Goal: Information Seeking & Learning: Learn about a topic

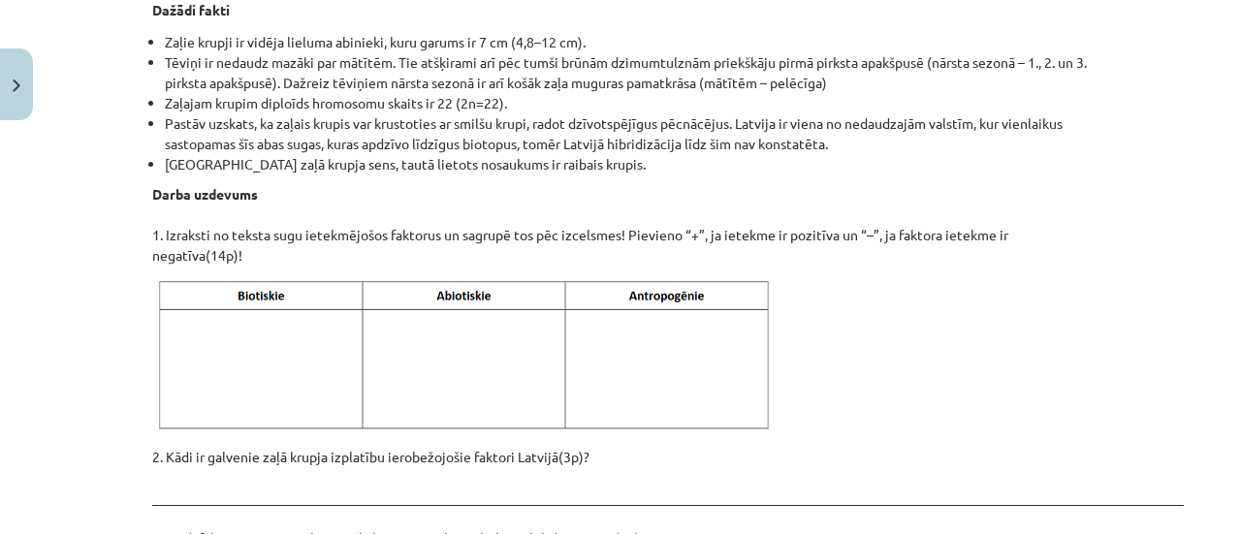
scroll to position [2931, 0]
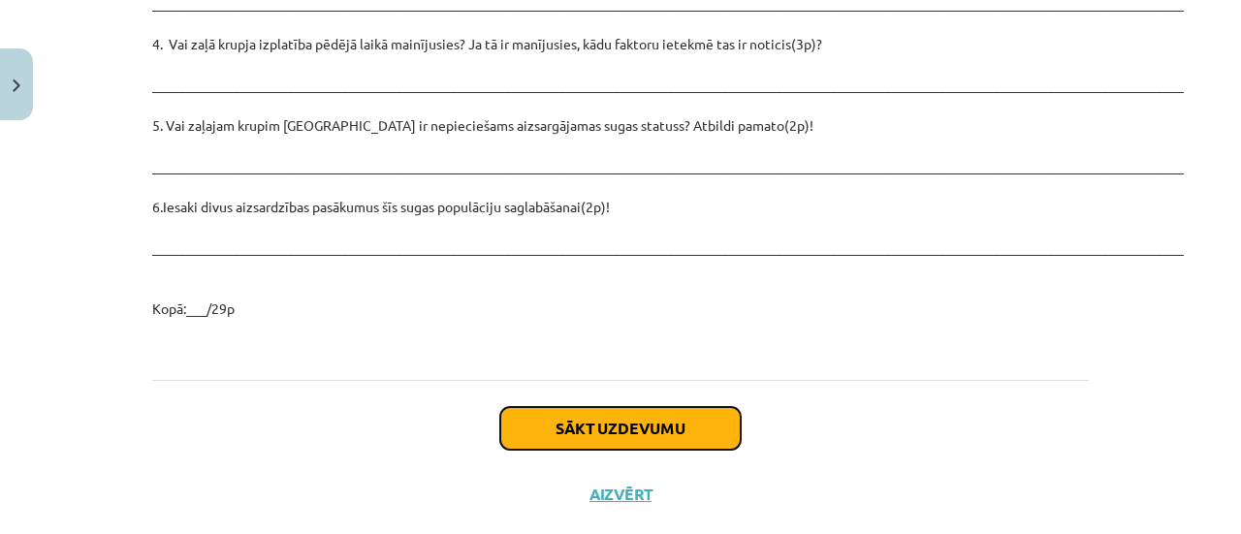
click at [667, 407] on button "Sākt uzdevumu" at bounding box center [620, 428] width 240 height 43
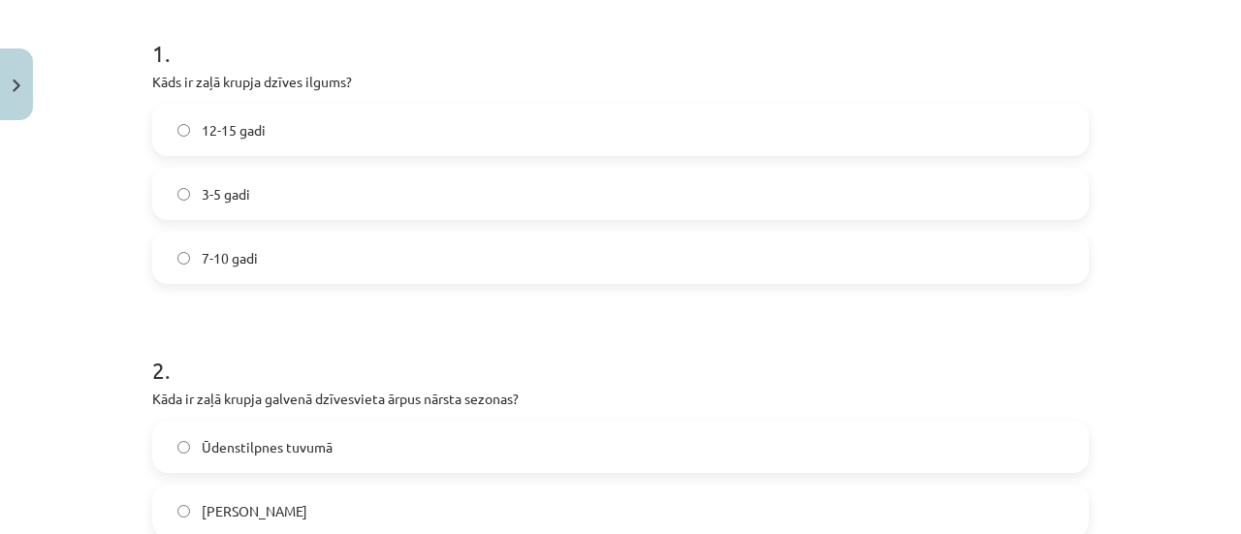
scroll to position [374, 0]
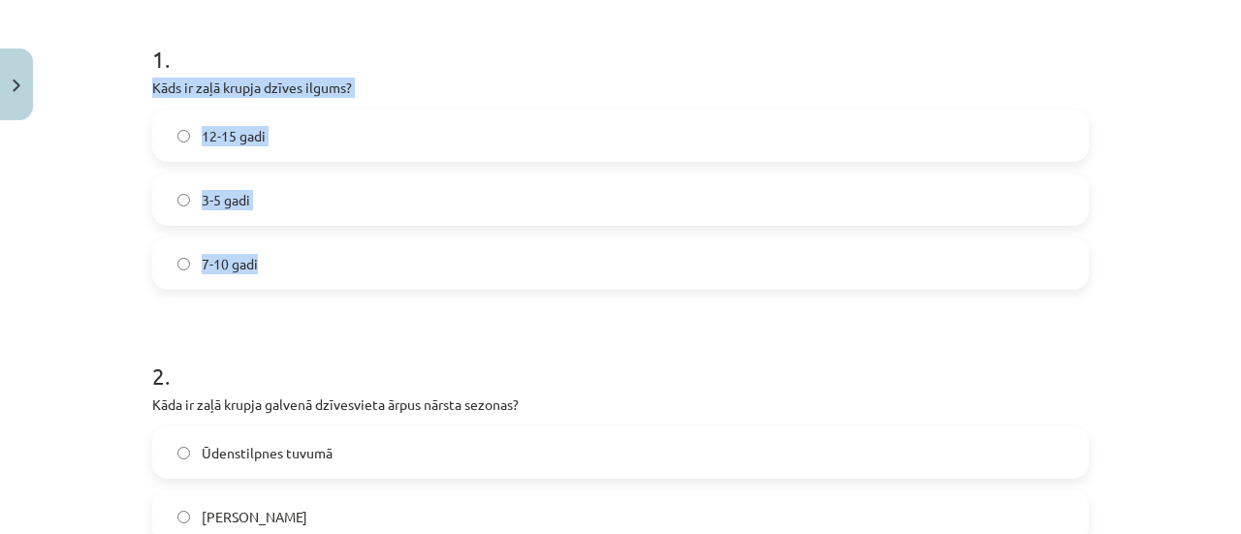
drag, startPoint x: 122, startPoint y: 74, endPoint x: 395, endPoint y: 284, distance: 344.9
click at [395, 284] on div "Mācību tēma: Bioloģijas i - 11. klases 1. ieskaites mācību materiāls - laborato…" at bounding box center [620, 267] width 1241 height 534
copy div "Kāds ir zaļā krupja dzīves ilgums? 12-15 gadi 3-5 gadi 7-10 gadi"
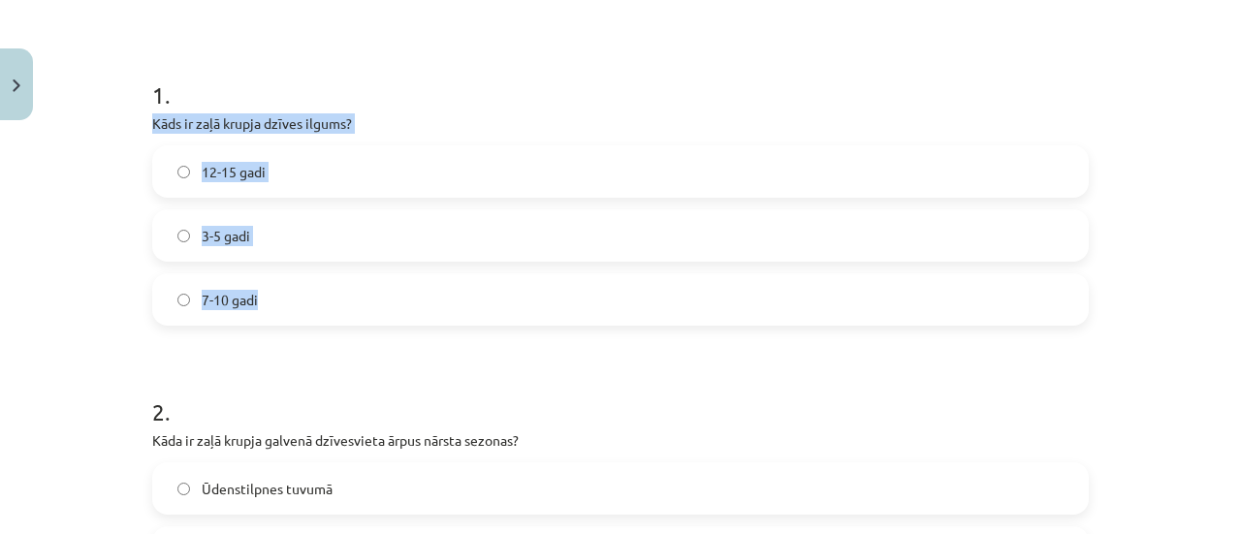
scroll to position [295, 0]
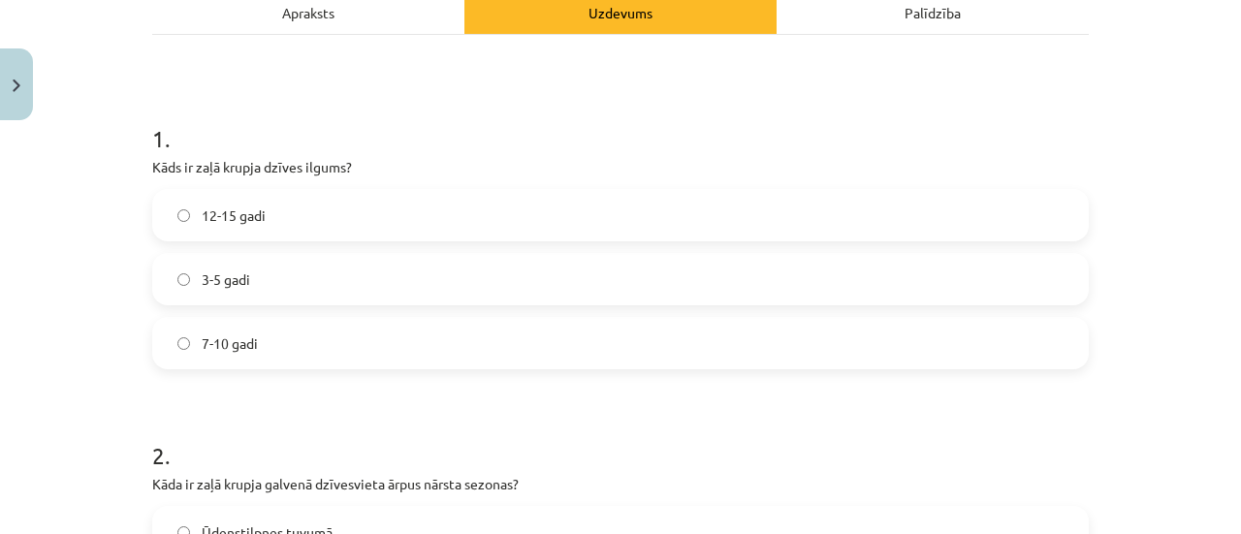
click at [371, 114] on h1 "1 ." at bounding box center [620, 121] width 936 height 60
click at [384, 349] on label "7-10 gadi" at bounding box center [620, 343] width 932 height 48
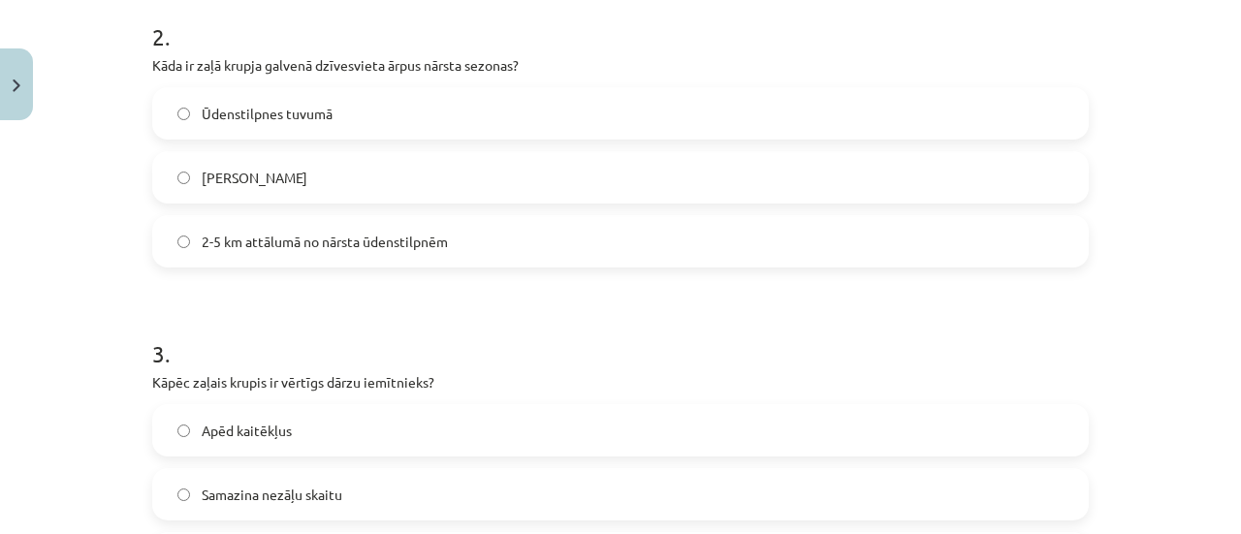
scroll to position [737, 0]
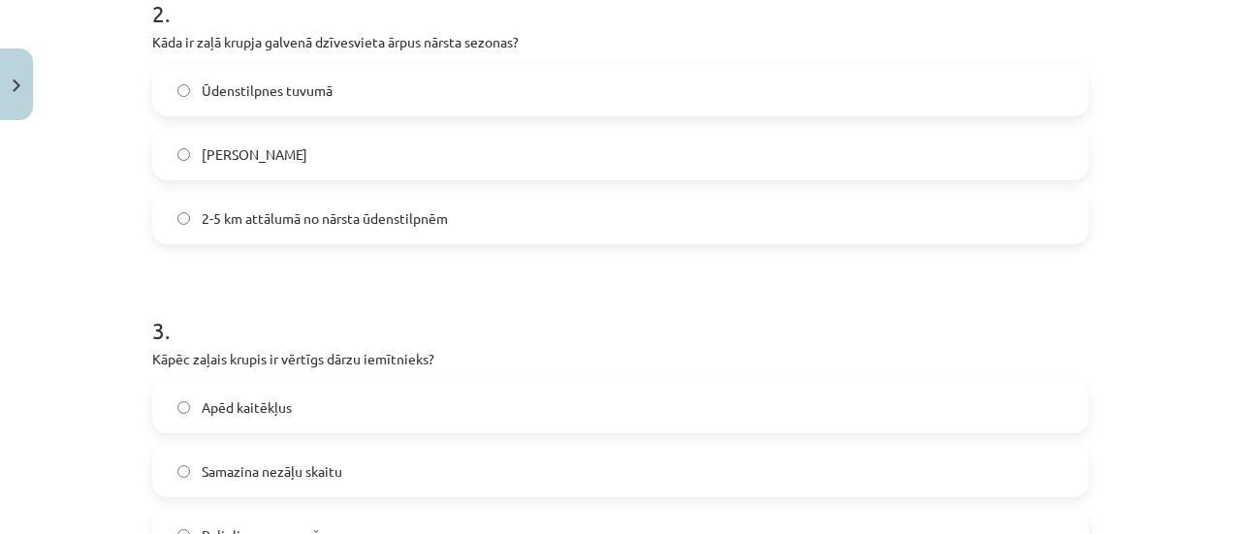
drag, startPoint x: 149, startPoint y: 44, endPoint x: 469, endPoint y: 208, distance: 359.8
click at [469, 208] on div "2 . Kāda ir zaļā krupja galvenā dzīvesvieta ārpus nārsta sezonas? Ūdenstilpnes …" at bounding box center [620, 105] width 936 height 278
copy div "āda ir zaļā krupja galvenā dzīvesvieta ārpus nārsta sezonas? Ūdenstilpnes tuvum…"
click at [469, 208] on label "2-5 km attālumā no nārsta ūdenstilpnēm" at bounding box center [620, 218] width 932 height 48
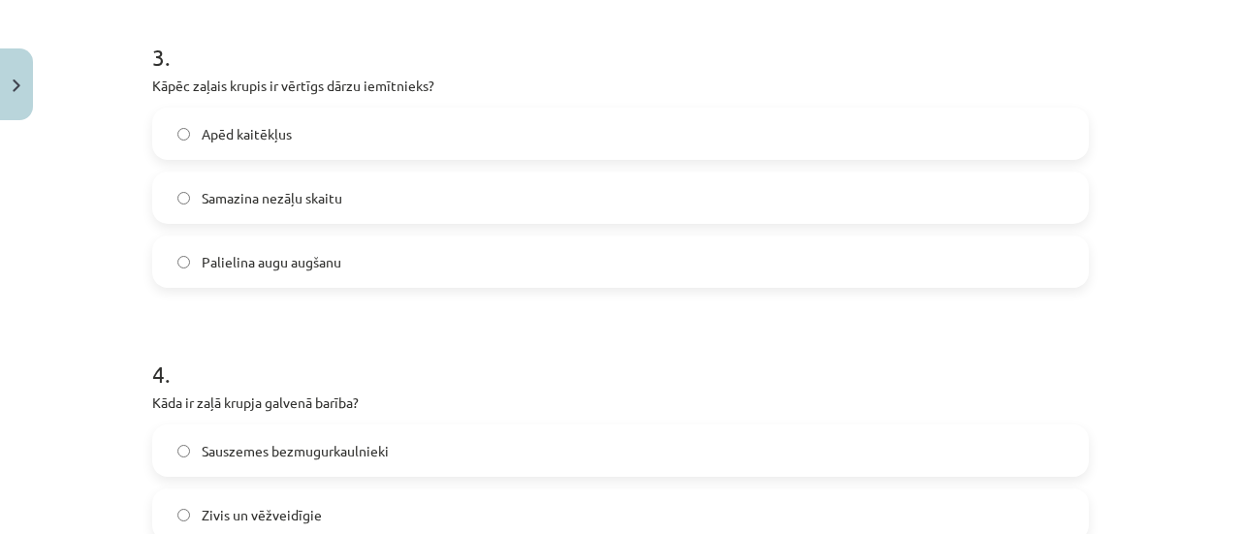
scroll to position [1025, 0]
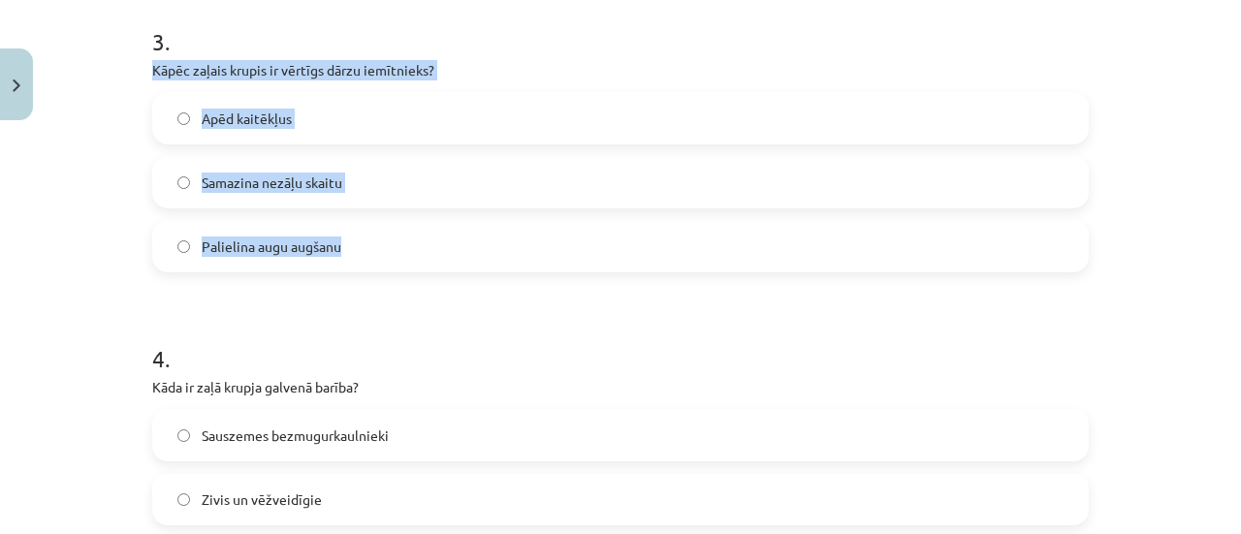
drag, startPoint x: 134, startPoint y: 68, endPoint x: 396, endPoint y: 249, distance: 319.1
copy div "Kāpēc zaļais krupis ir vērtīgs dārzu iemītnieks? Apēd kaitēkļus Samazina nezāļu…"
click at [89, 110] on div "Mācību tēma: Bioloģijas i - 11. klases 1. ieskaites mācību materiāls - laborato…" at bounding box center [620, 267] width 1241 height 534
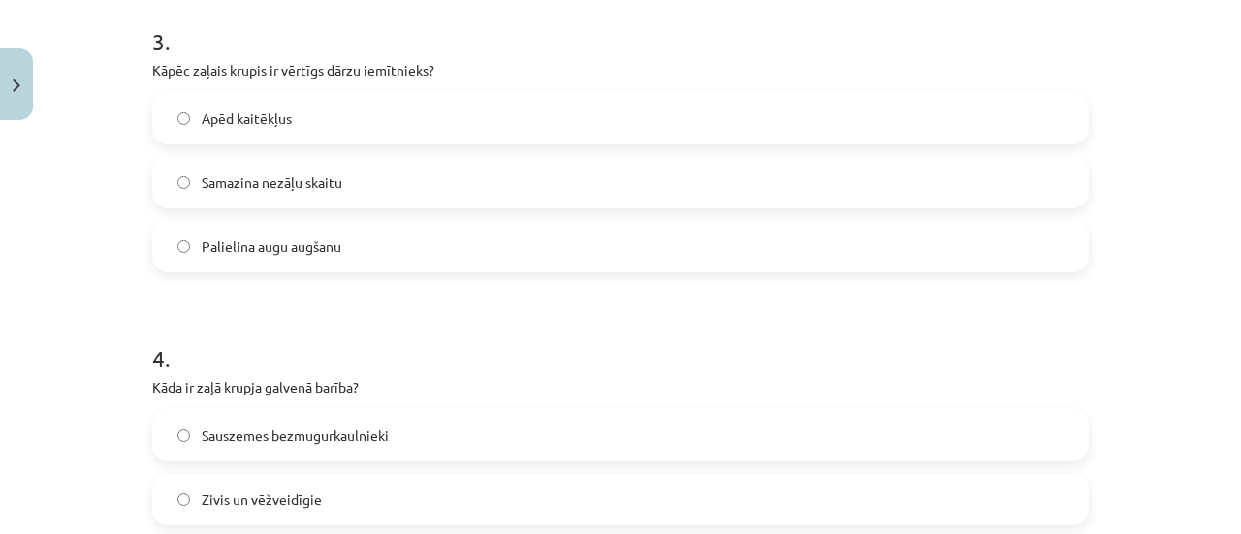
click at [229, 110] on span "Apēd kaitēkļus" at bounding box center [247, 119] width 90 height 20
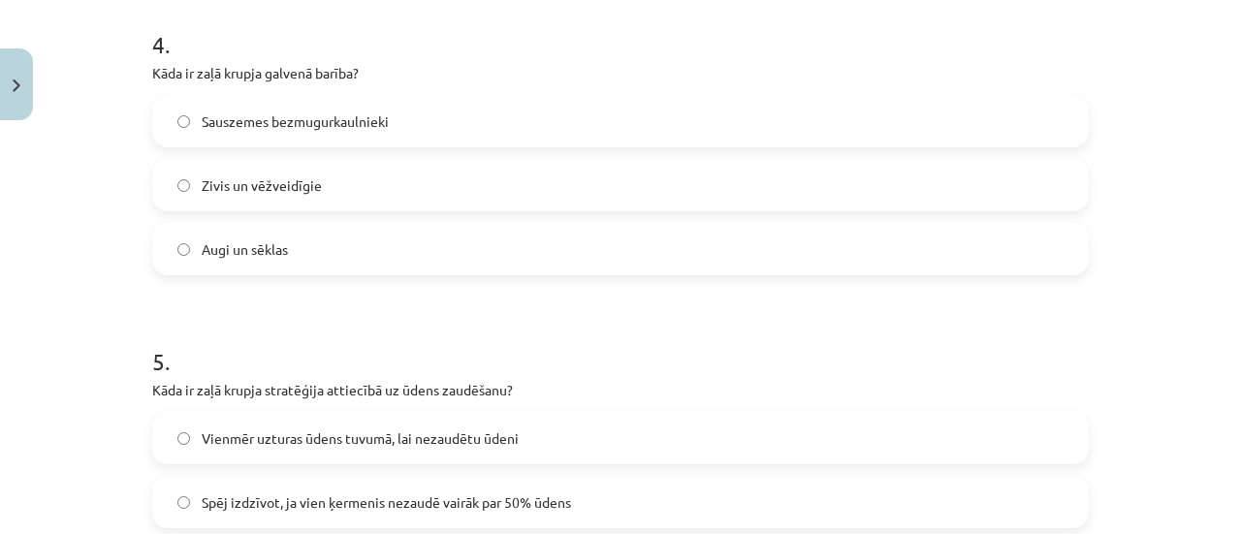
scroll to position [1344, 0]
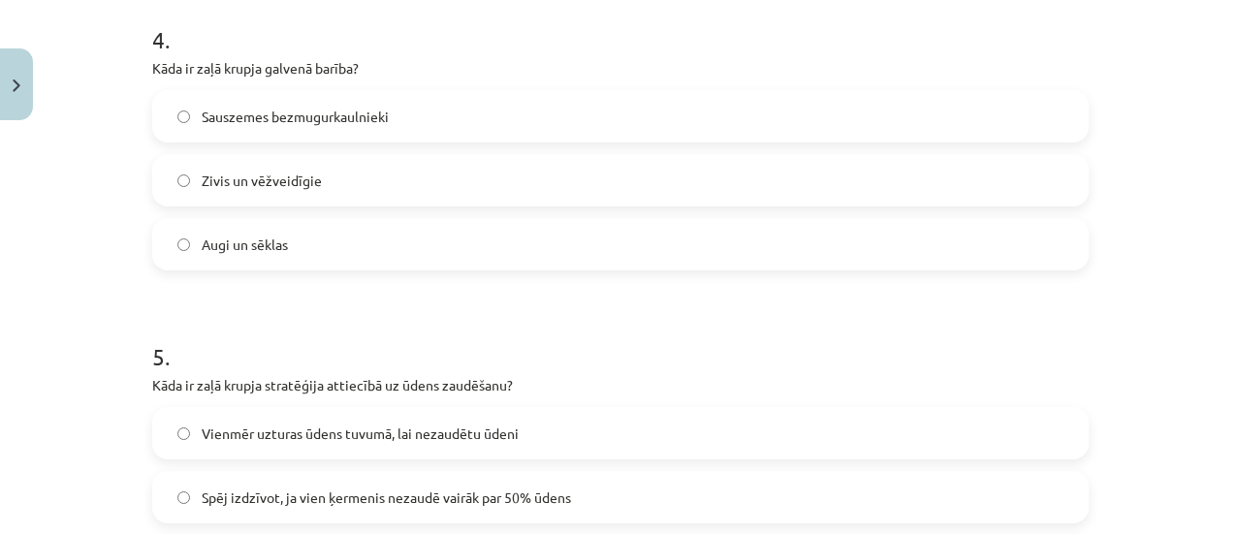
click at [285, 117] on span "Sauszemes bezmugurkaulnieki" at bounding box center [295, 117] width 187 height 20
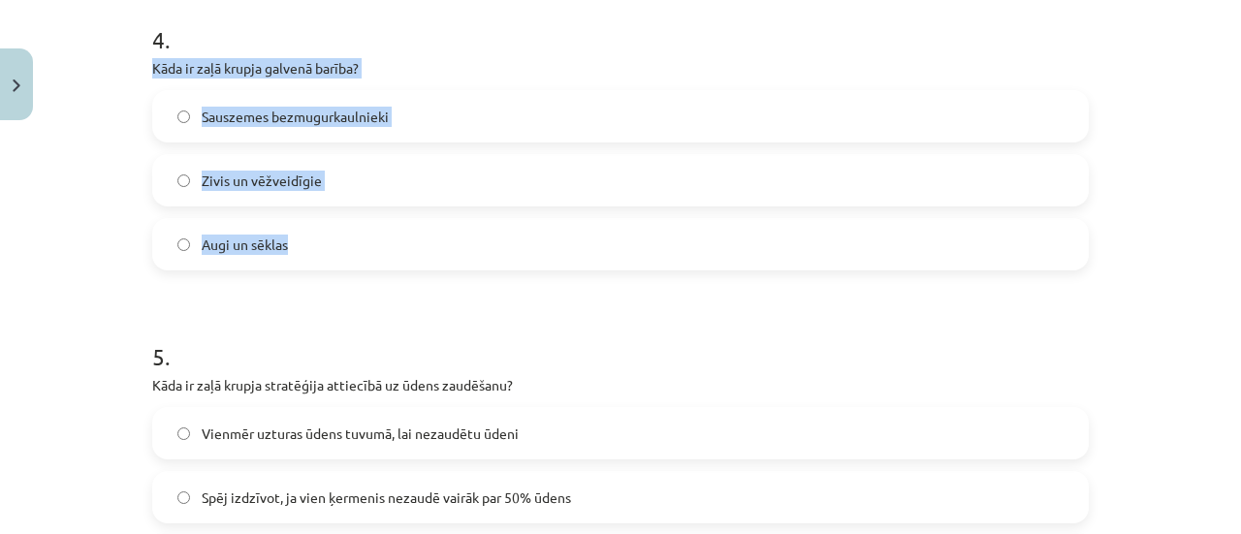
drag, startPoint x: 140, startPoint y: 65, endPoint x: 375, endPoint y: 253, distance: 301.4
copy div "Kāda ir zaļā krupja galvenā barība? Sauszemes bezmugurkaulnieki Zivis un vēžvei…"
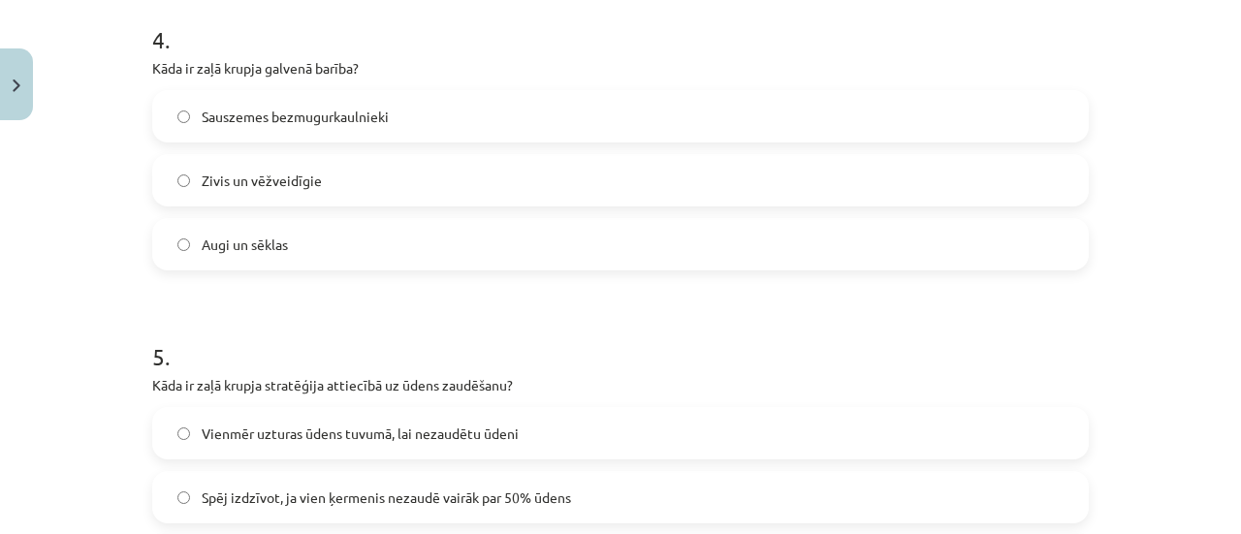
click at [789, 341] on h1 "5 ." at bounding box center [620, 339] width 936 height 60
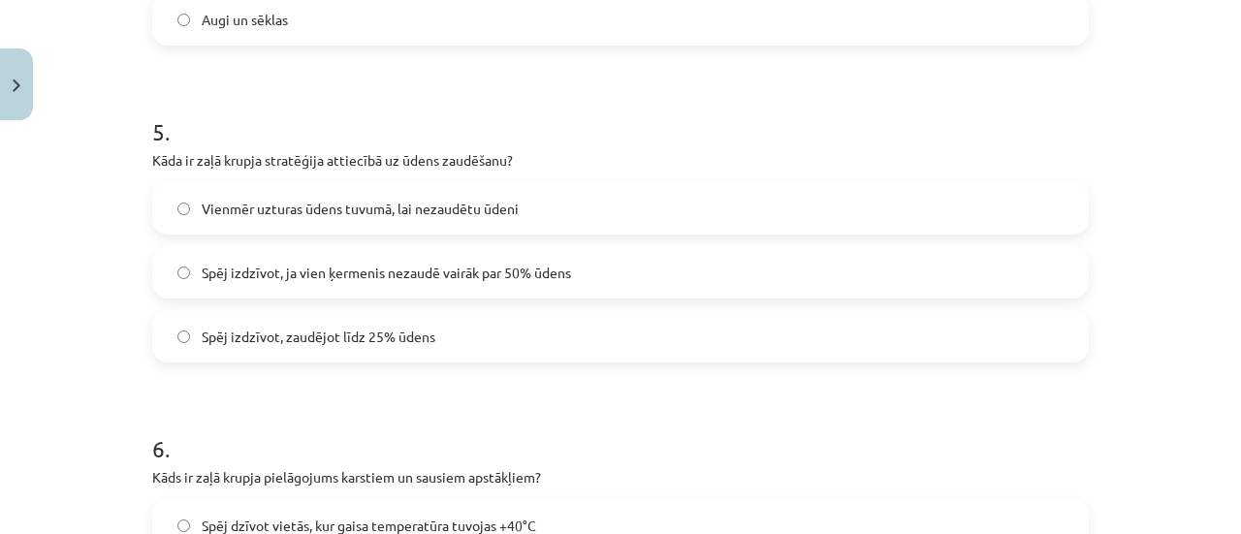
scroll to position [1598, 0]
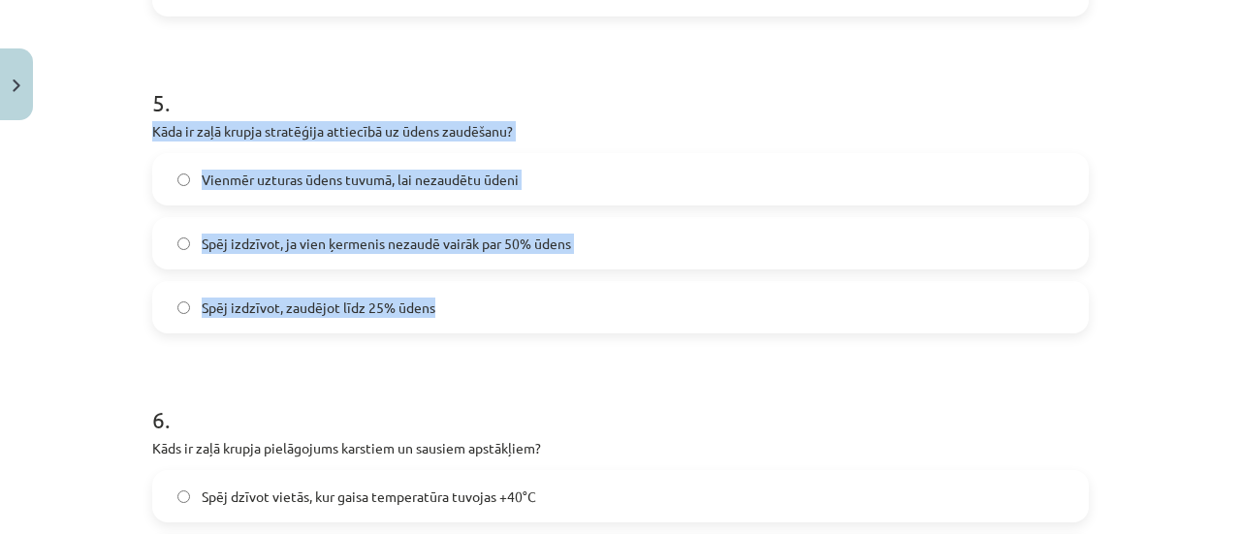
drag, startPoint x: 126, startPoint y: 125, endPoint x: 496, endPoint y: 317, distance: 417.0
click at [496, 317] on div "Mācību tēma: Bioloģijas i - 11. klases 1. ieskaites mācību materiāls - laborato…" at bounding box center [620, 267] width 1241 height 534
copy div "Kāda ir zaļā krupja stratēģija attiecībā uz ūdens zaudēšanu? Vienmēr uzturas ūd…"
click at [25, 205] on div "Mācību tēma: Bioloģijas i - 11. klases 1. ieskaites mācību materiāls - laborato…" at bounding box center [620, 267] width 1241 height 534
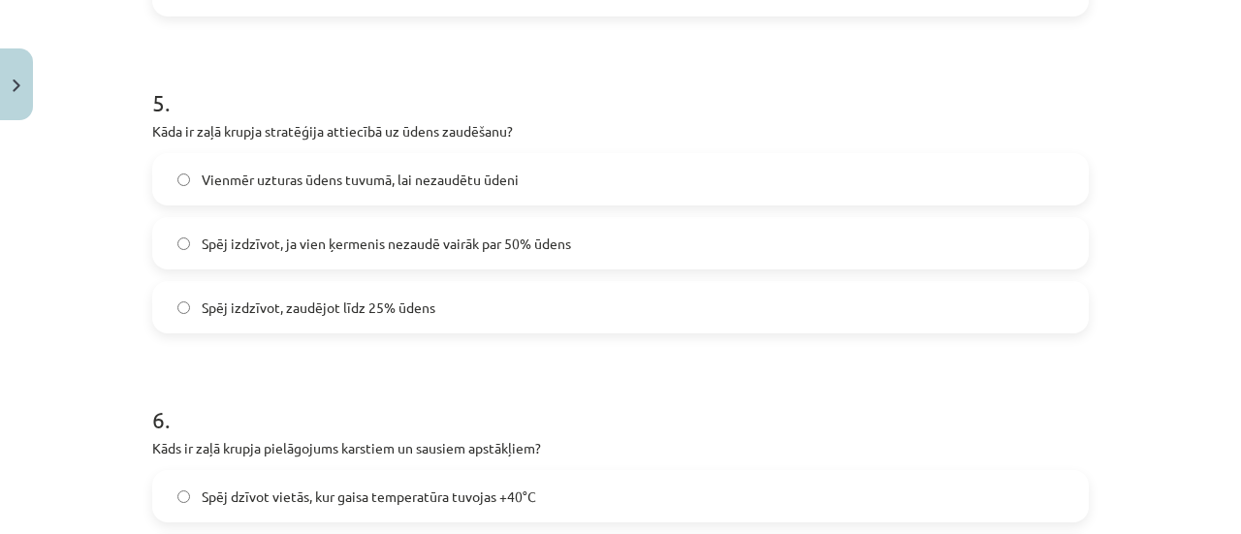
click at [410, 212] on div "Vienmēr uzturas ūdens tuvumā, lai nezaudētu ūdeni Spēj izdzīvot, ja vien ķermen…" at bounding box center [620, 243] width 936 height 180
click at [417, 227] on label "Spēj izdzīvot, ja vien ķermenis nezaudē vairāk par 50% ūdens" at bounding box center [620, 243] width 932 height 48
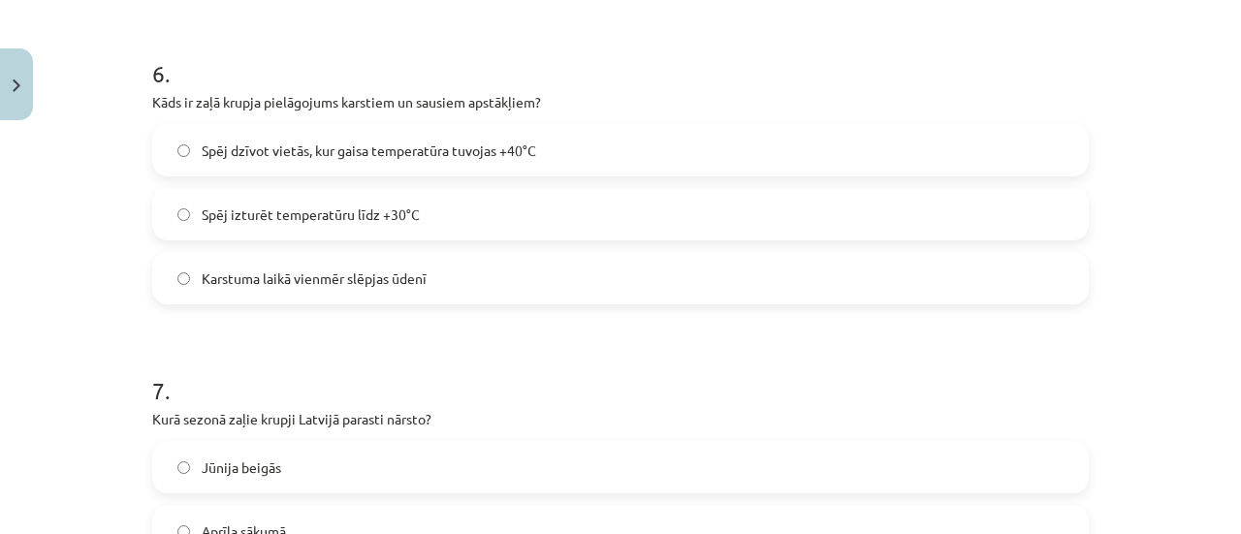
scroll to position [1977, 0]
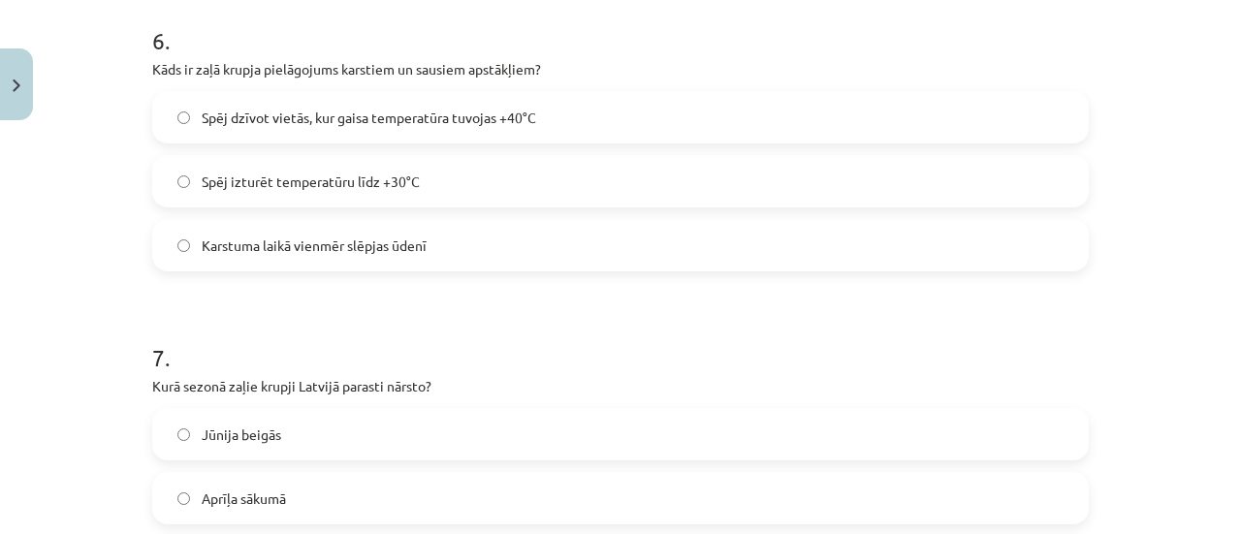
click at [324, 93] on label "Spēj dzīvot vietās, kur gaisa temperatūra tuvojas +40°C" at bounding box center [620, 117] width 932 height 48
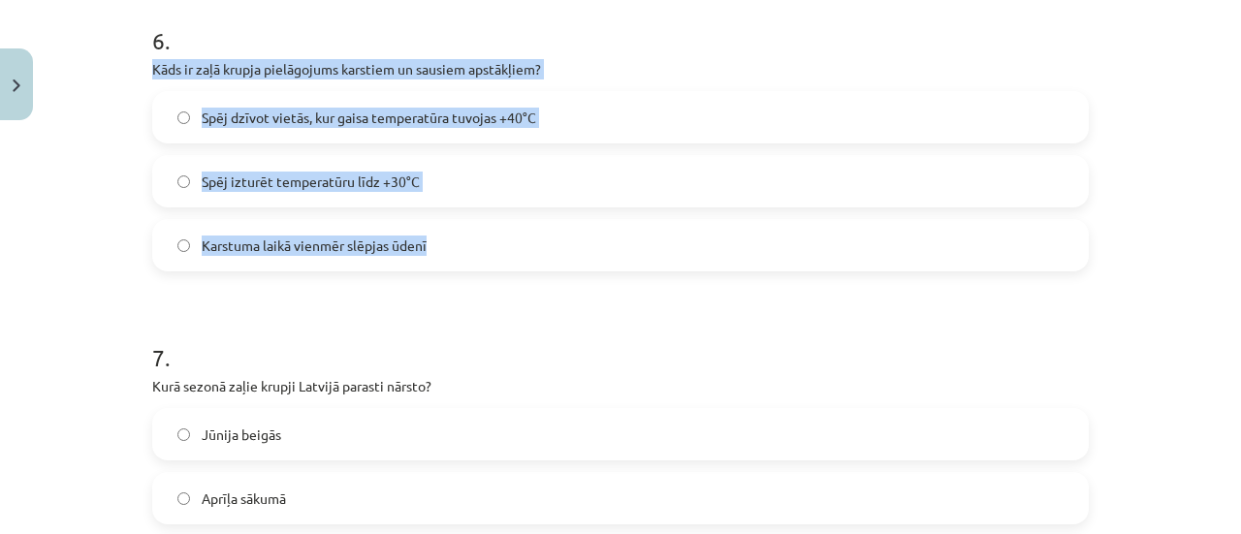
drag, startPoint x: 142, startPoint y: 68, endPoint x: 502, endPoint y: 268, distance: 412.1
copy div "Kāds ir zaļā krupja pielāgojums karstiem un sausiem apstākļiem? Spēj dzīvot vie…"
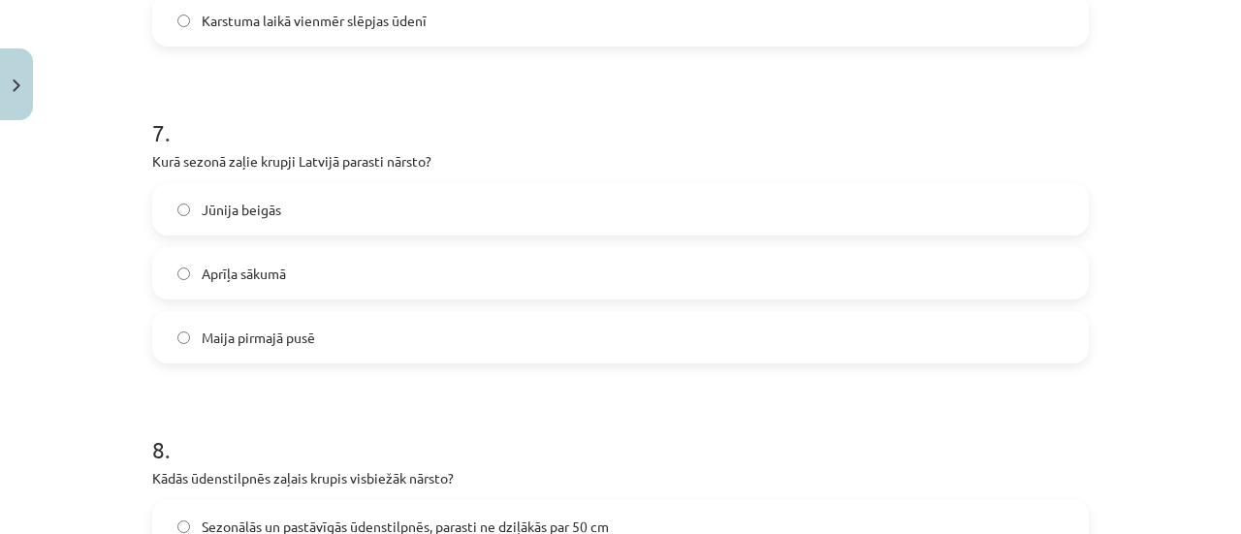
scroll to position [2218, 0]
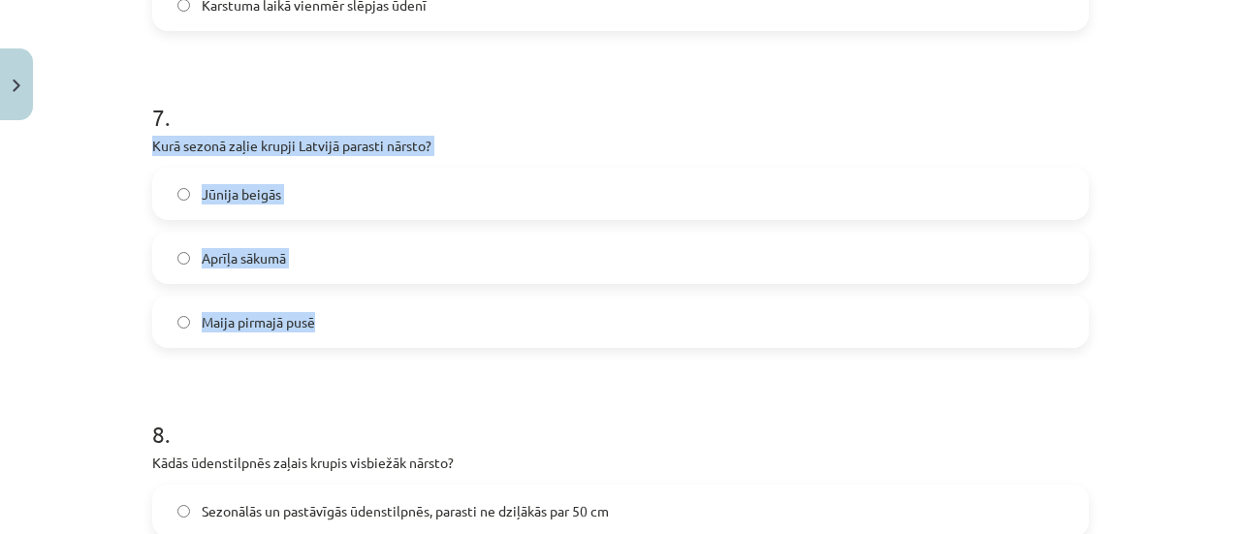
drag, startPoint x: 135, startPoint y: 143, endPoint x: 368, endPoint y: 322, distance: 293.9
copy div "Kurā sezonā zaļie krupji Latvijā parasti nārsto? Jūnija beigās Aprīļa sākumā Ma…"
click at [109, 216] on div "Mācību tēma: Bioloģijas i - 11. klases 1. ieskaites mācību materiāls - laborato…" at bounding box center [620, 267] width 1241 height 534
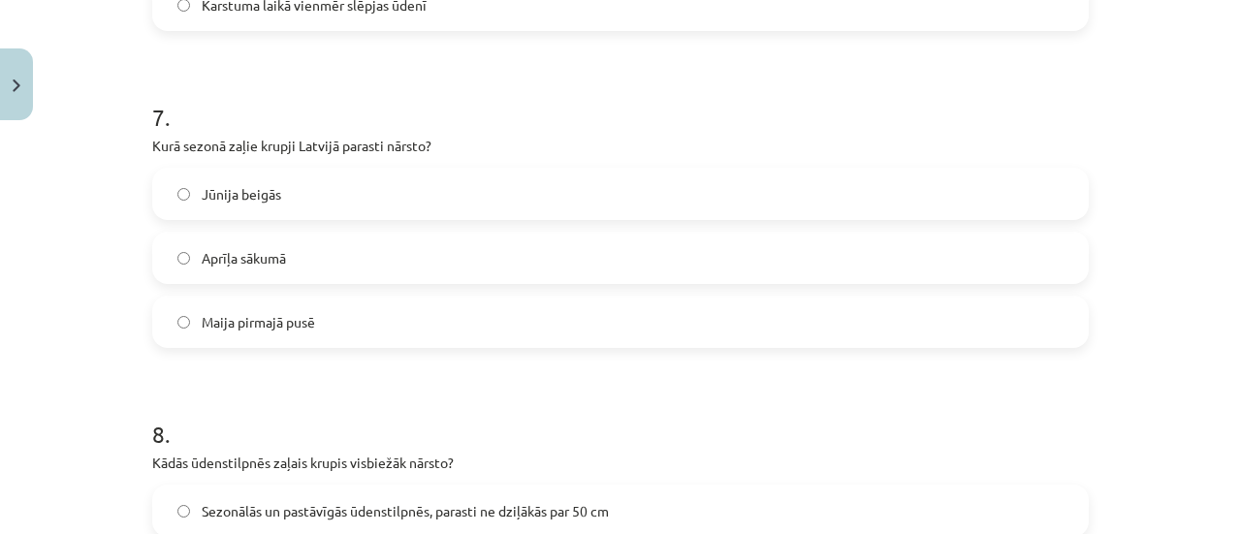
click at [330, 311] on label "Maija pirmajā pusē" at bounding box center [620, 322] width 932 height 48
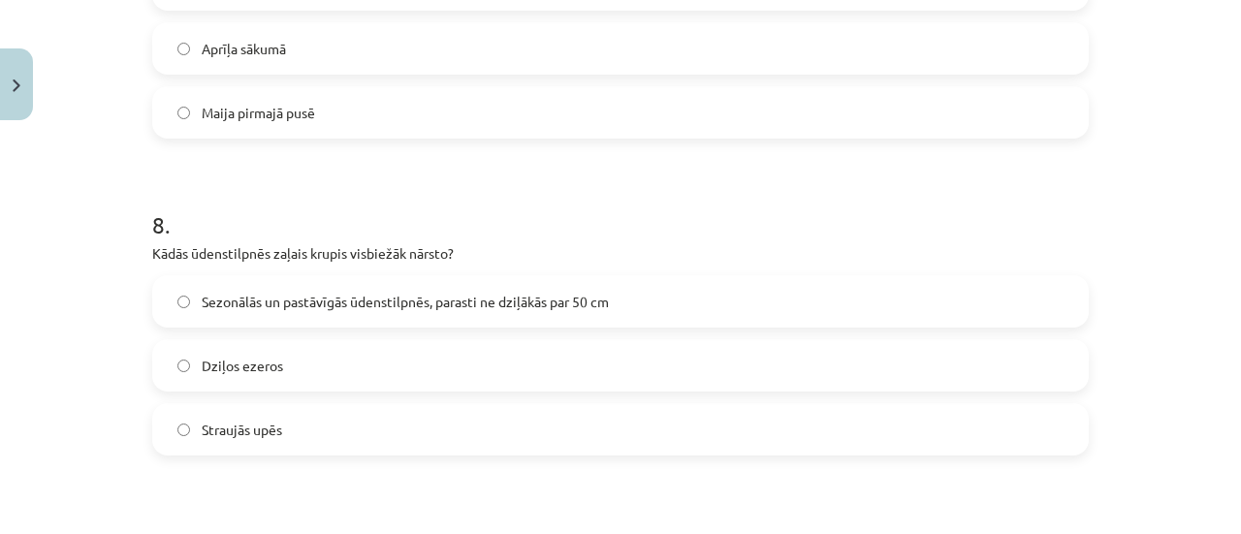
scroll to position [2456, 0]
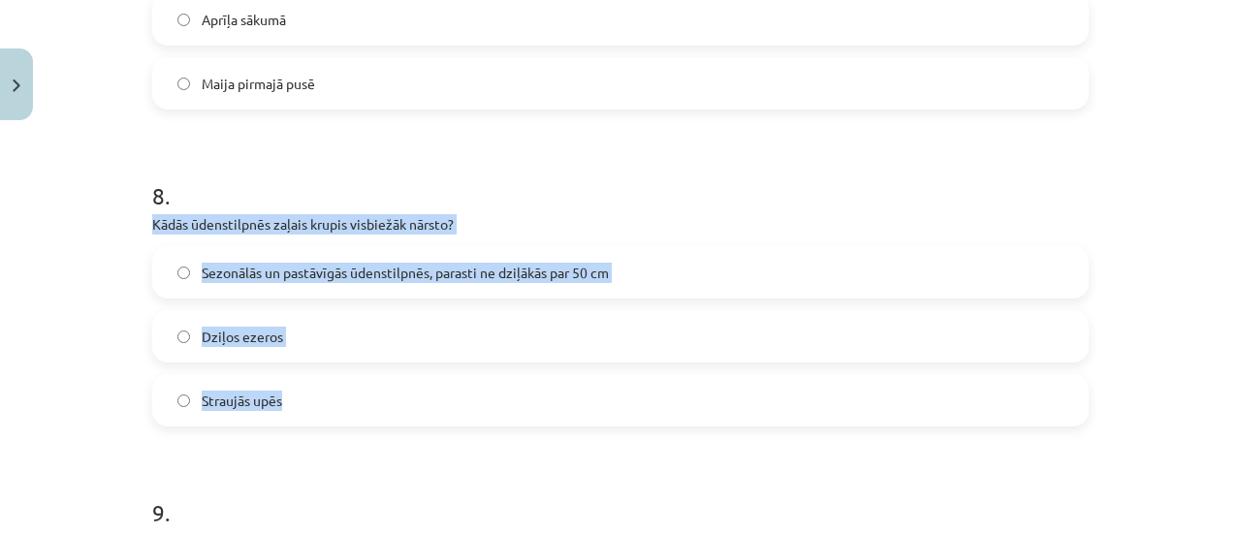
drag, startPoint x: 128, startPoint y: 208, endPoint x: 394, endPoint y: 425, distance: 342.4
click at [394, 425] on div "Mācību tēma: Bioloģijas i - 11. klases 1. ieskaites mācību materiāls - laborato…" at bounding box center [620, 267] width 1241 height 534
copy div "Kādās ūdenstilpnēs zaļais krupis visbiežāk nārsto? Sezonālās un pastāvīgās ūden…"
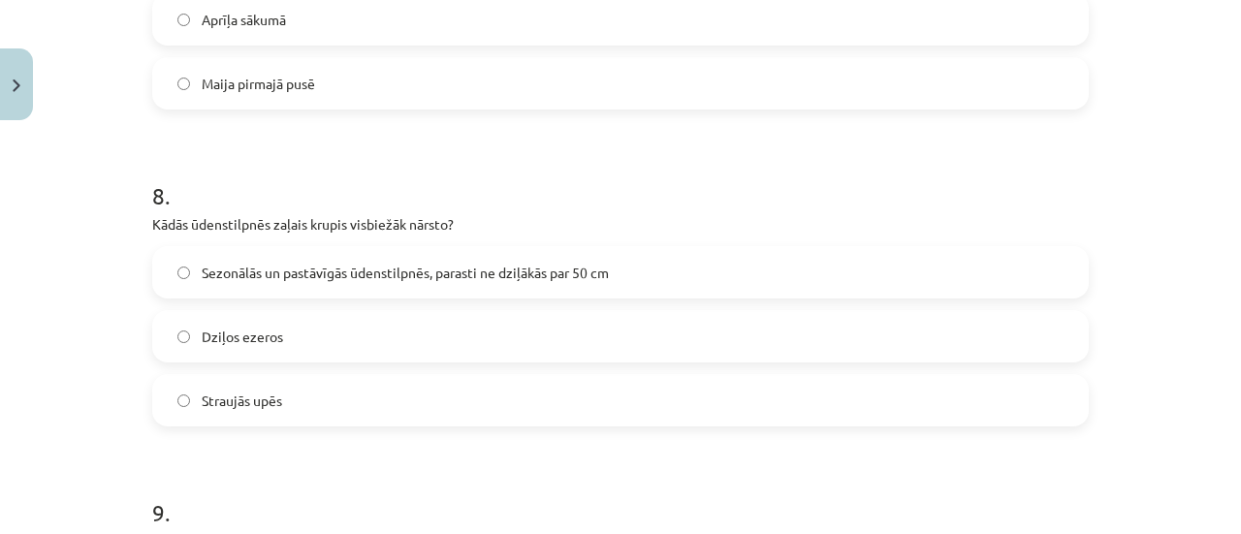
click at [405, 155] on h1 "8 ." at bounding box center [620, 178] width 936 height 60
click at [365, 278] on span "Sezonālās un pastāvīgās ūdenstilpnēs, parasti ne dziļākās par 50 cm" at bounding box center [405, 273] width 407 height 20
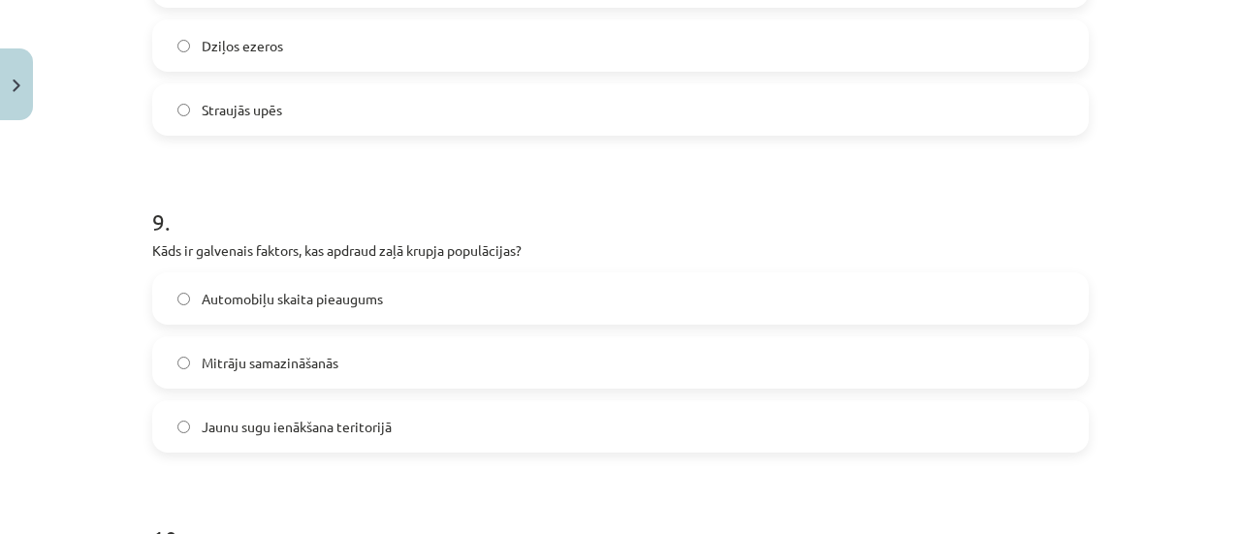
scroll to position [2771, 0]
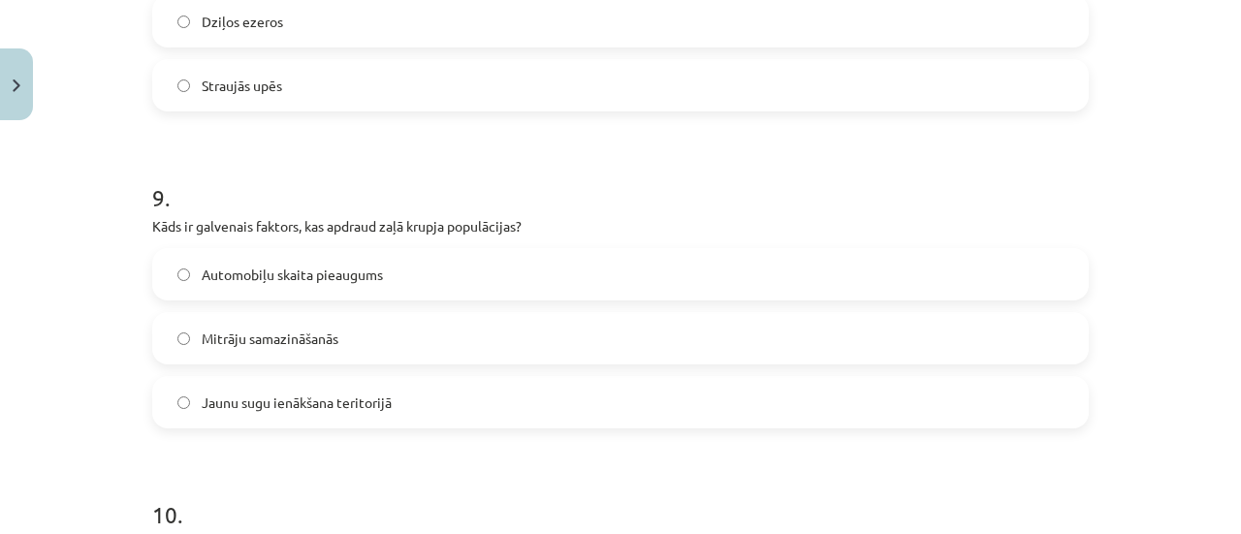
drag, startPoint x: 129, startPoint y: 214, endPoint x: 421, endPoint y: 424, distance: 359.1
click at [421, 424] on div "Mācību tēma: Bioloģijas i - 11. klases 1. ieskaites mācību materiāls - laborato…" at bounding box center [620, 267] width 1241 height 534
copy div "Kāds ir galvenais faktors, kas apdraud zaļā krupja populācijas? Automobiļu skai…"
click at [307, 468] on h1 "10 ." at bounding box center [620, 497] width 936 height 60
click at [312, 331] on span "Mitrāju samazināšanās" at bounding box center [270, 339] width 137 height 20
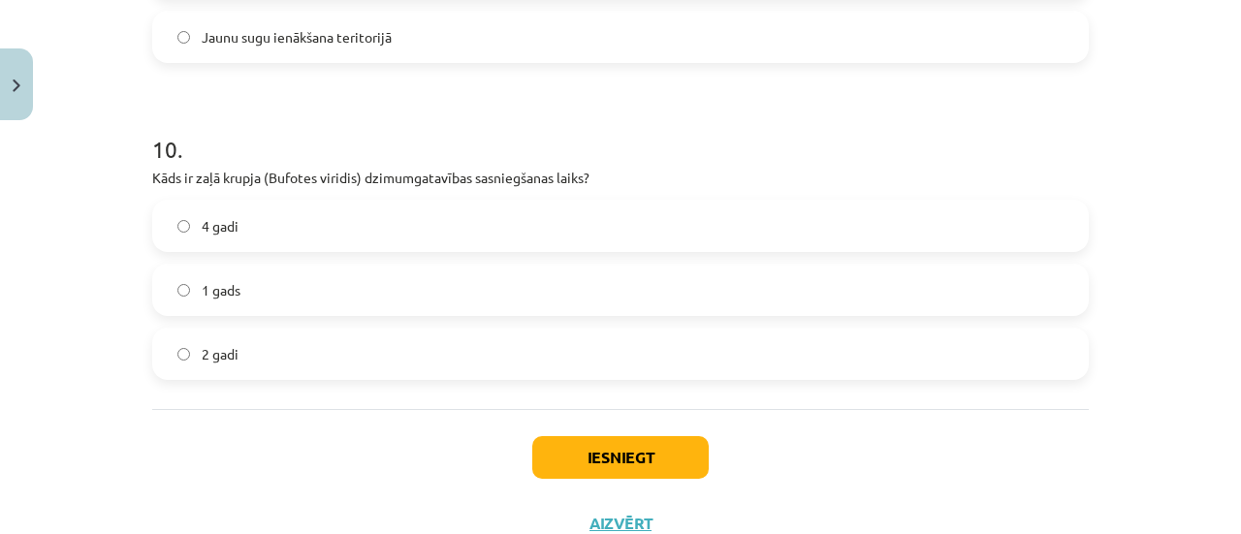
scroll to position [3156, 0]
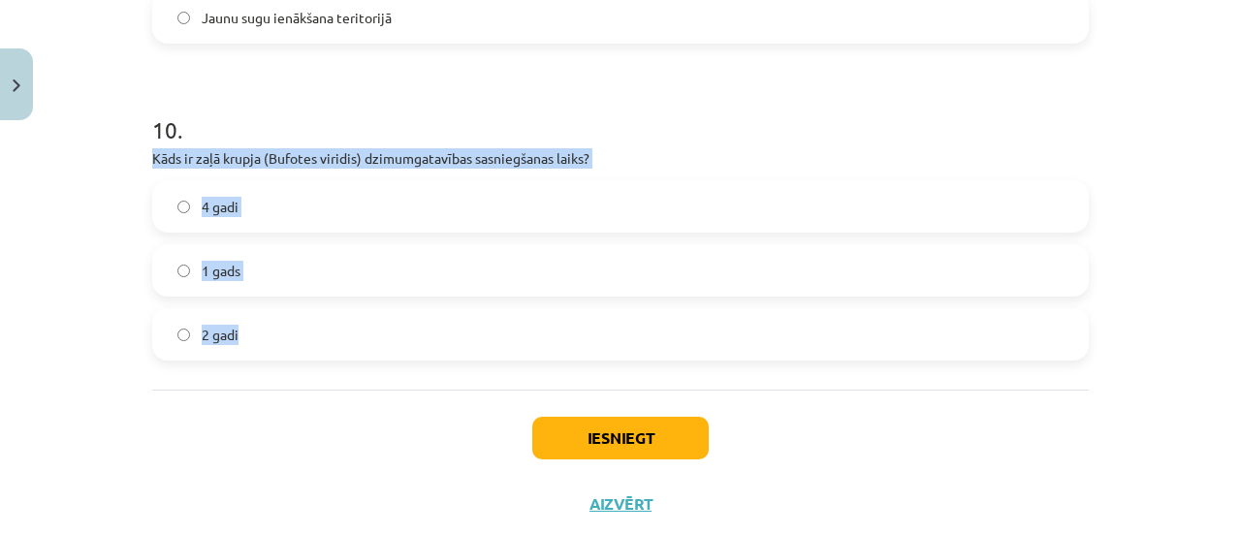
drag, startPoint x: 137, startPoint y: 154, endPoint x: 324, endPoint y: 359, distance: 277.2
copy div "Kāds ir zaļā krupja (Bufotes viridis) dzimumgatavības sasniegšanas laiks? 4 gad…"
click at [88, 274] on div "Mācību tēma: Bioloģijas i - 11. klases 1. ieskaites mācību materiāls - laborato…" at bounding box center [620, 267] width 1241 height 534
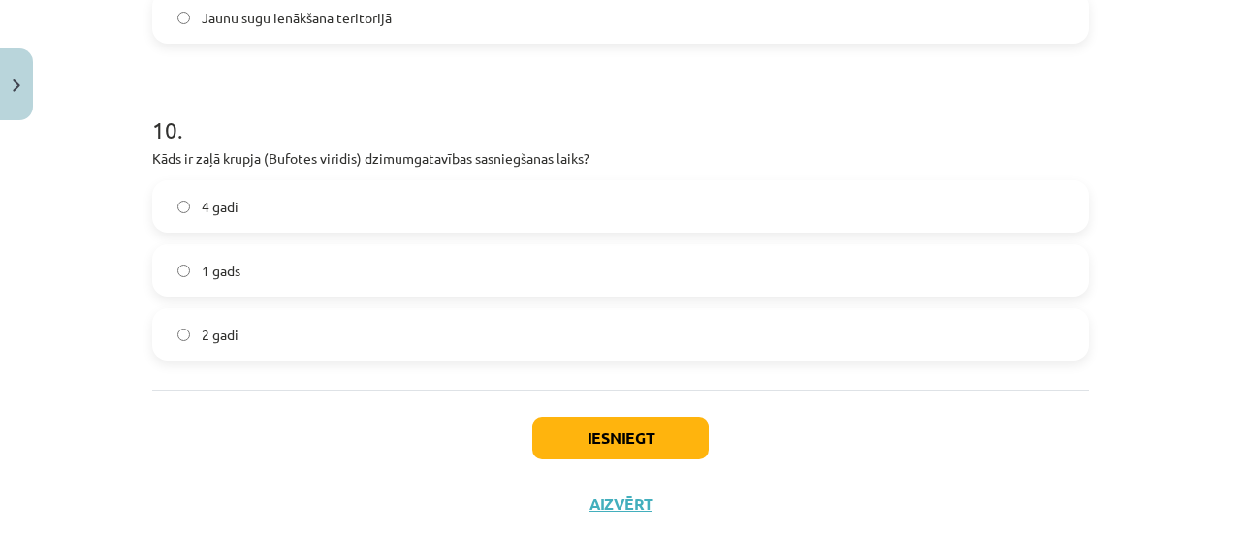
click at [266, 183] on label "4 gadi" at bounding box center [620, 206] width 932 height 48
click at [566, 424] on button "Iesniegt" at bounding box center [620, 438] width 176 height 43
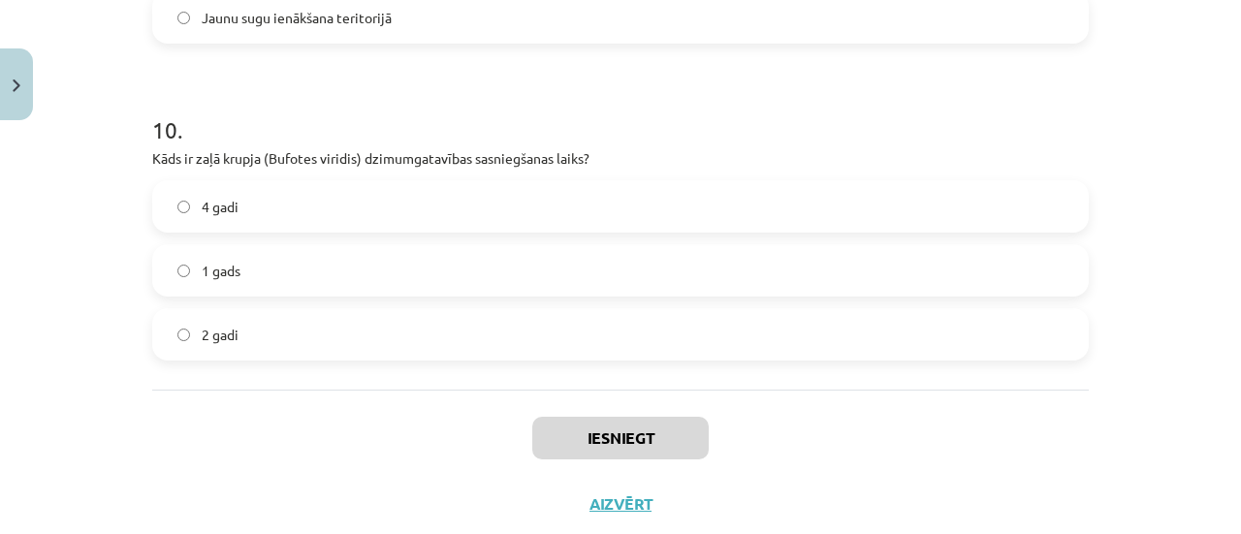
click at [509, 152] on p "Kāds ir zaļā krupja (Bufotes viridis) dzimumgatavības sasniegšanas laiks?" at bounding box center [620, 158] width 936 height 20
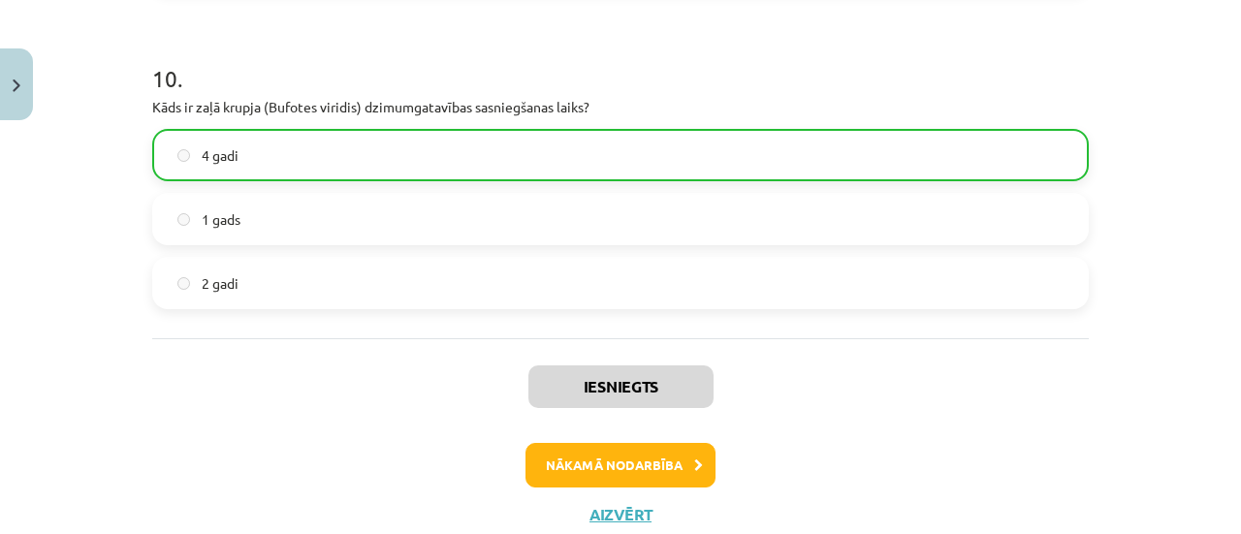
scroll to position [3266, 0]
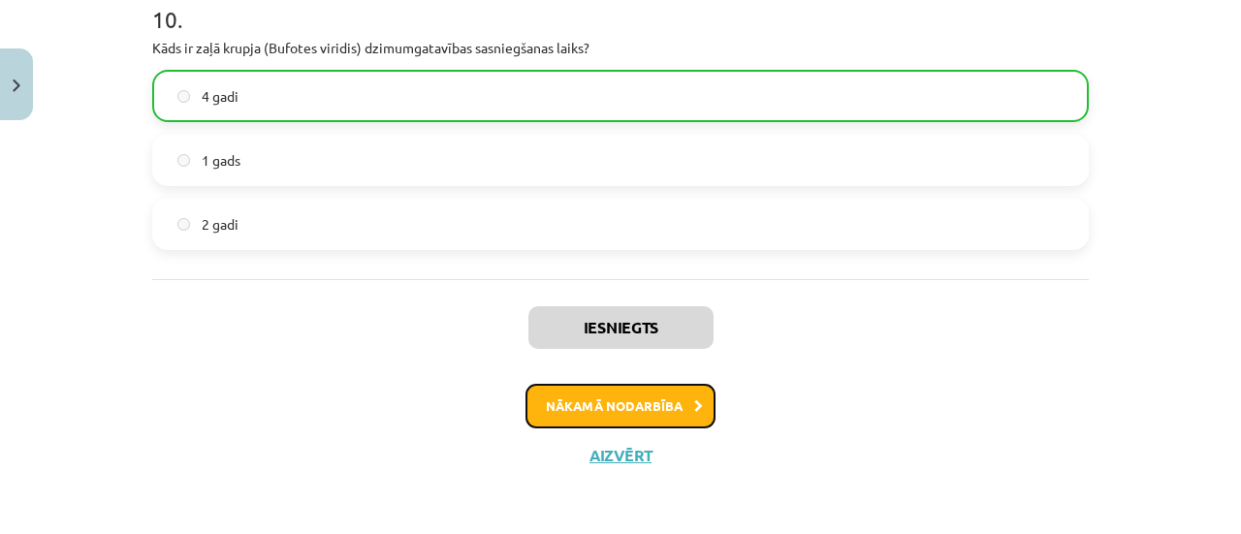
click at [546, 396] on button "Nākamā nodarbība" at bounding box center [620, 406] width 190 height 45
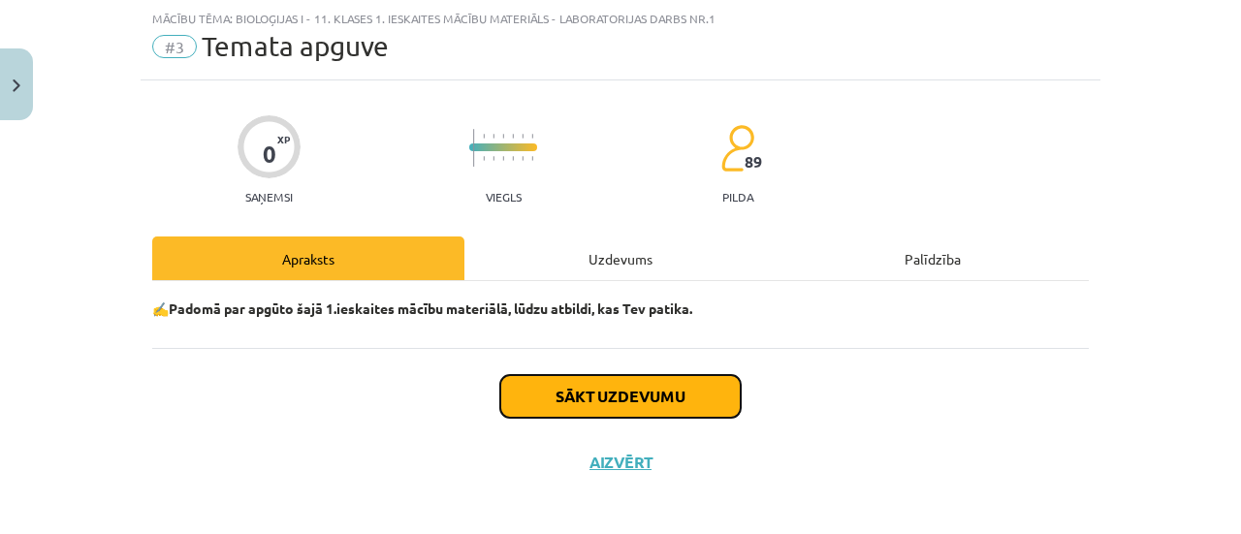
click at [546, 396] on button "Sākt uzdevumu" at bounding box center [620, 396] width 240 height 43
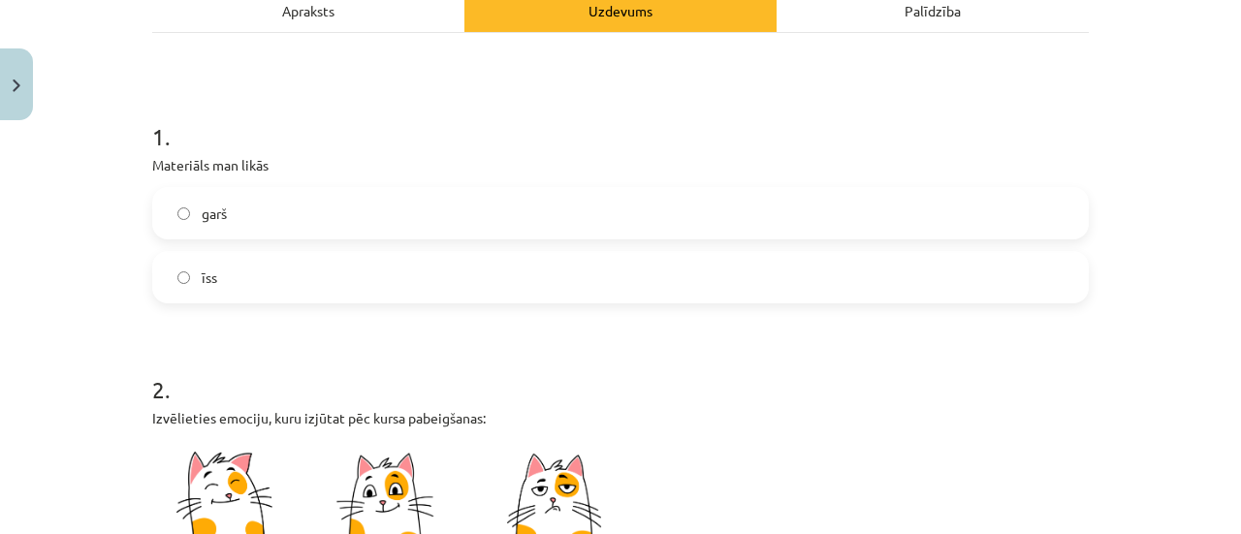
scroll to position [316, 0]
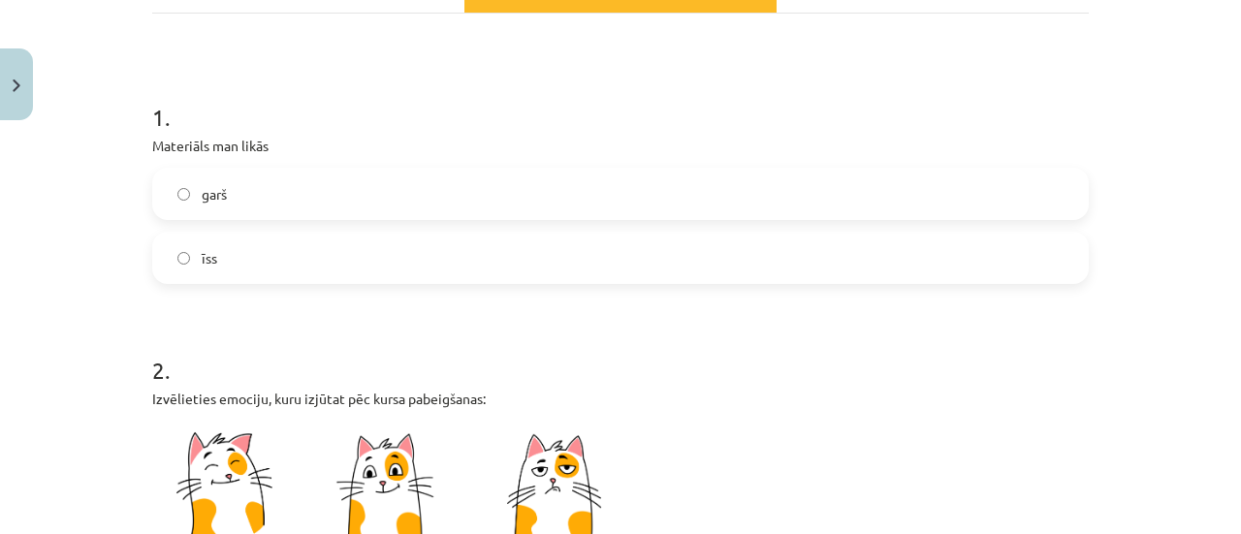
click at [1043, 210] on label "garš" at bounding box center [620, 194] width 932 height 48
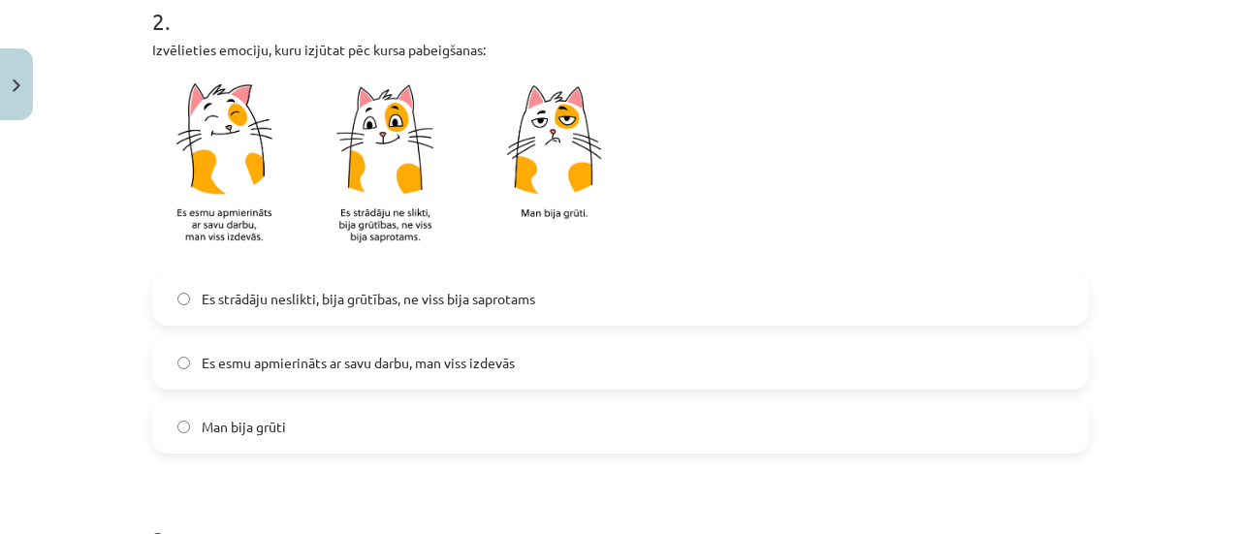
scroll to position [671, 0]
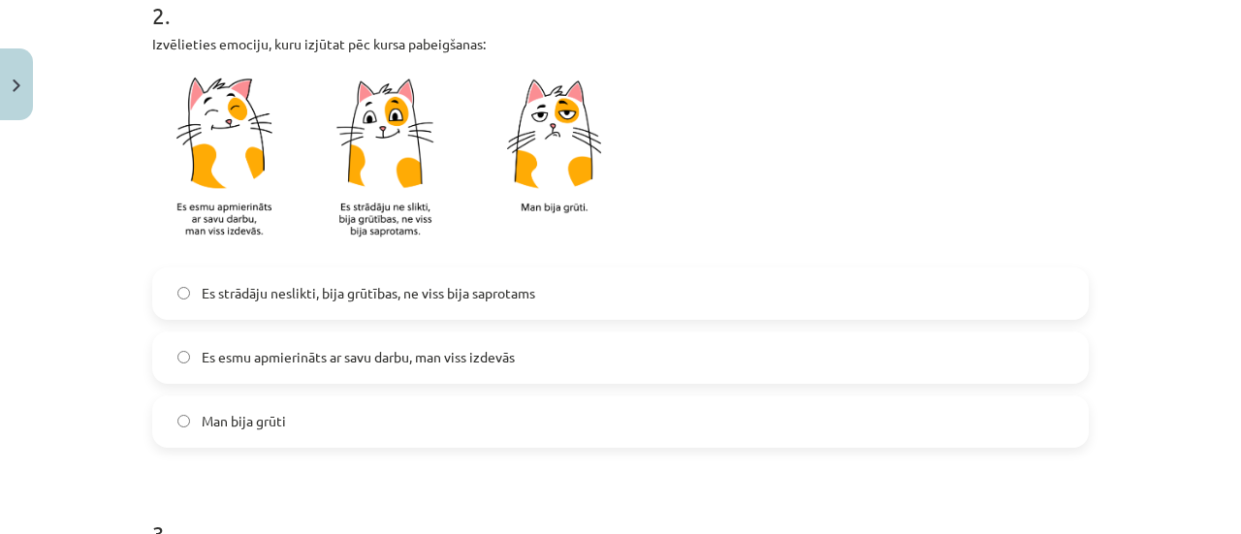
click at [829, 299] on label "Es strādāju neslikti, bija grūtības, ne viss bija saprotams" at bounding box center [620, 293] width 932 height 48
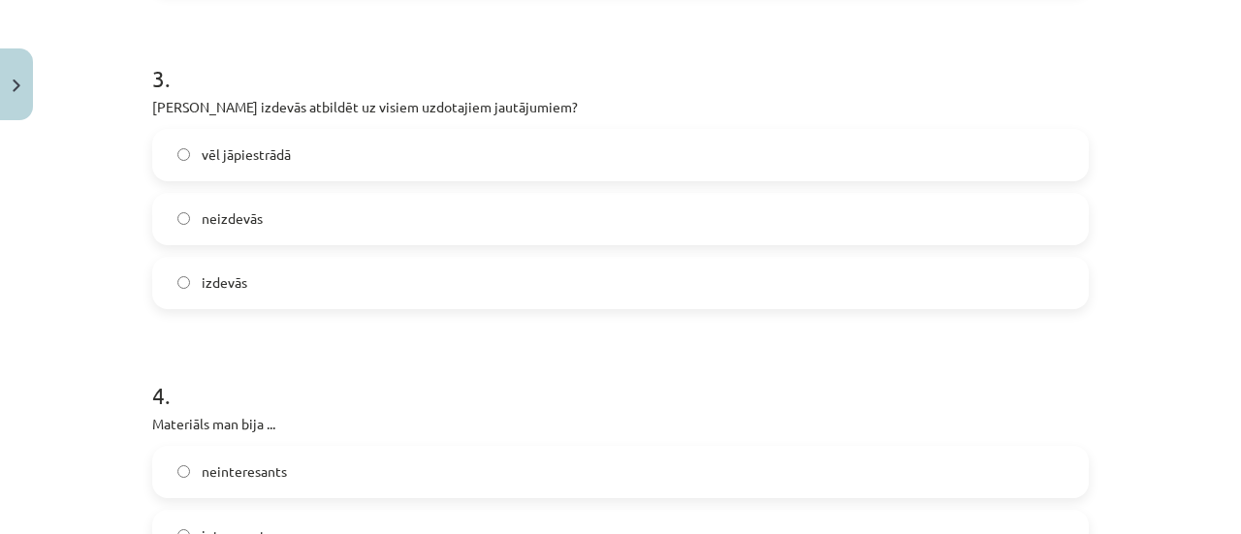
scroll to position [1132, 0]
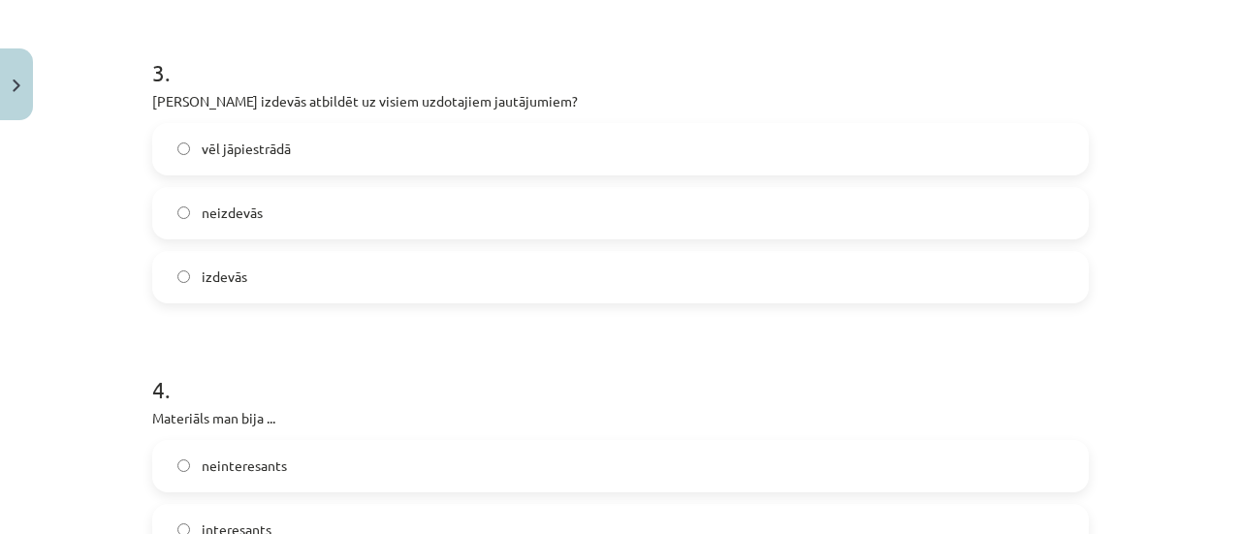
click at [405, 288] on label "izdevās" at bounding box center [620, 277] width 932 height 48
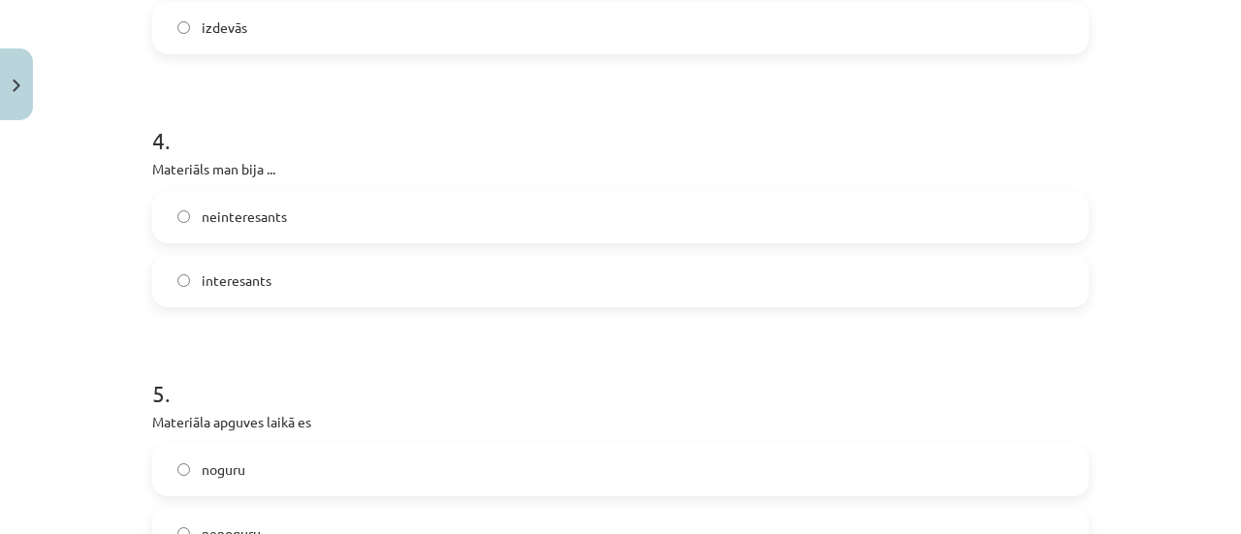
scroll to position [1425, 0]
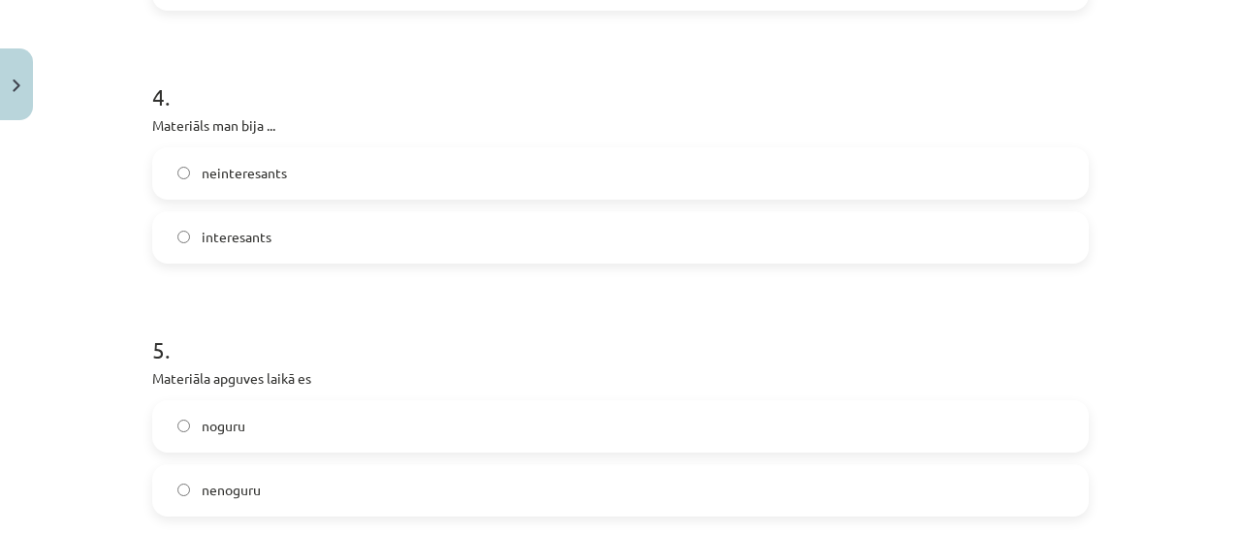
click at [606, 216] on label "interesants" at bounding box center [620, 237] width 932 height 48
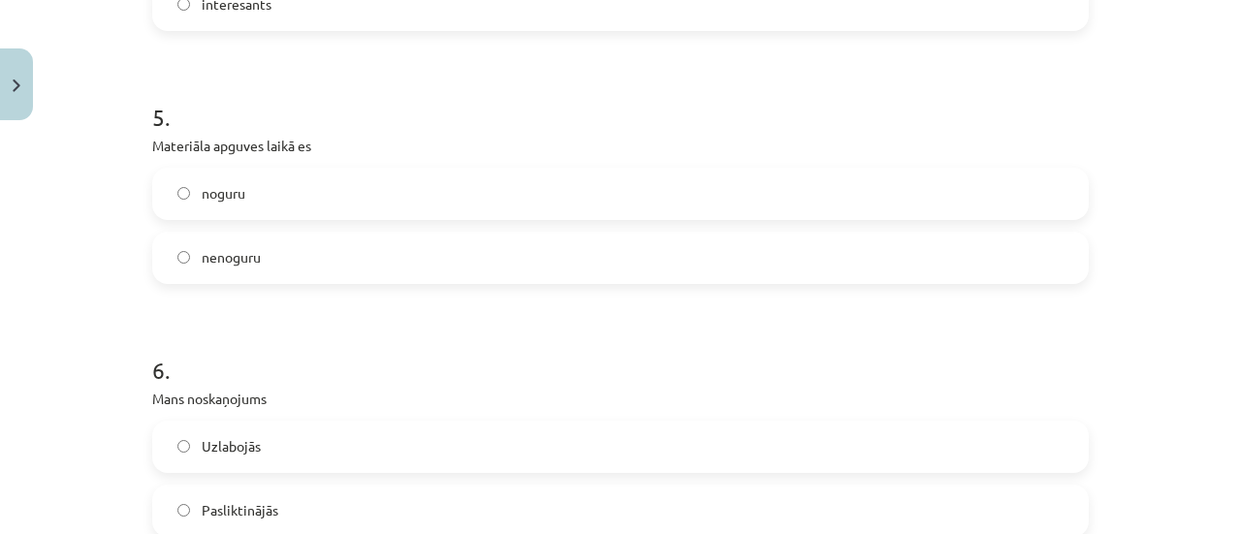
scroll to position [1671, 0]
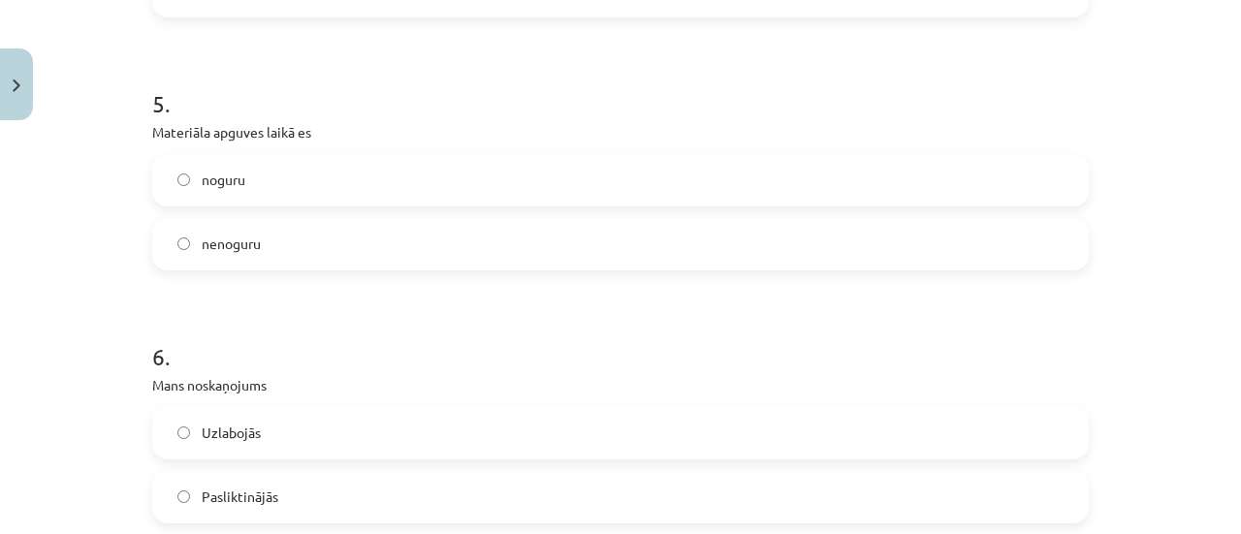
click at [806, 243] on label "nenoguru" at bounding box center [620, 244] width 932 height 48
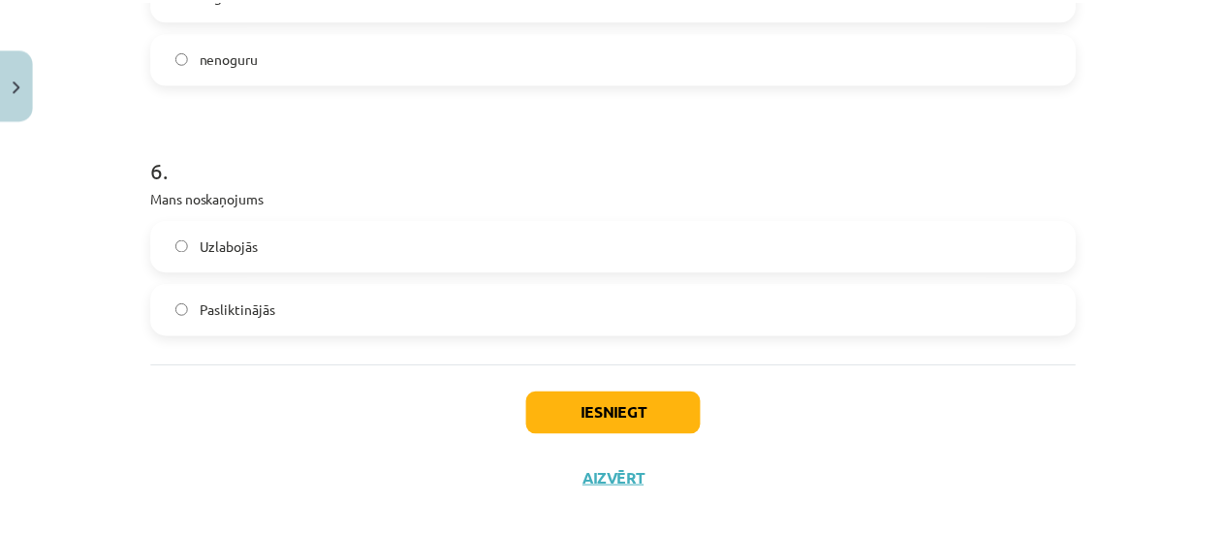
scroll to position [1883, 0]
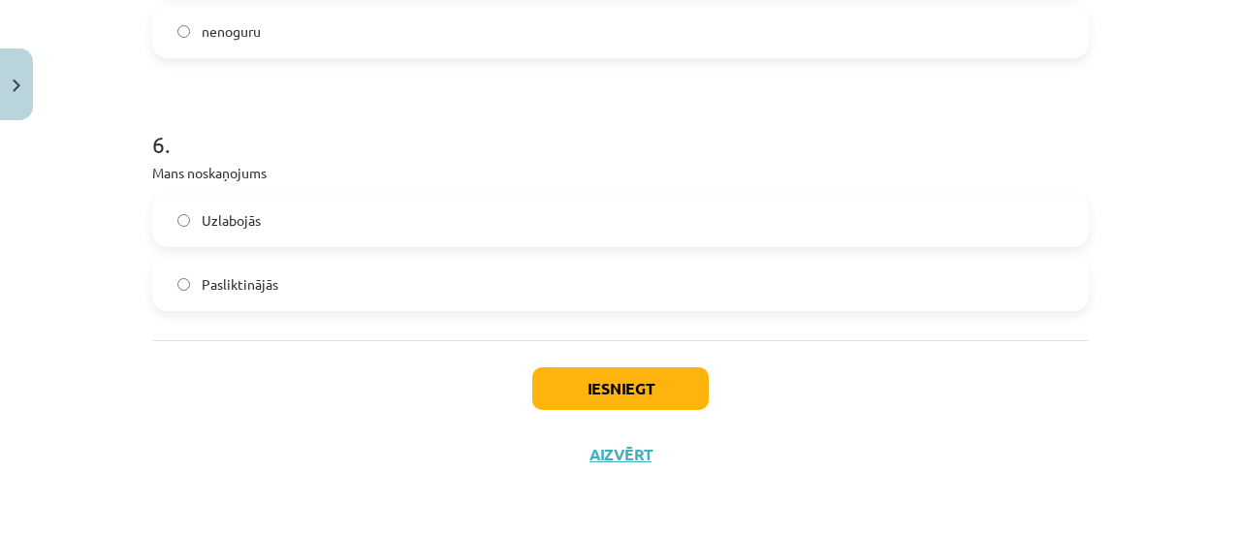
click at [914, 238] on label "Uzlabojās" at bounding box center [620, 221] width 932 height 48
click at [664, 402] on button "Iesniegt" at bounding box center [620, 388] width 176 height 43
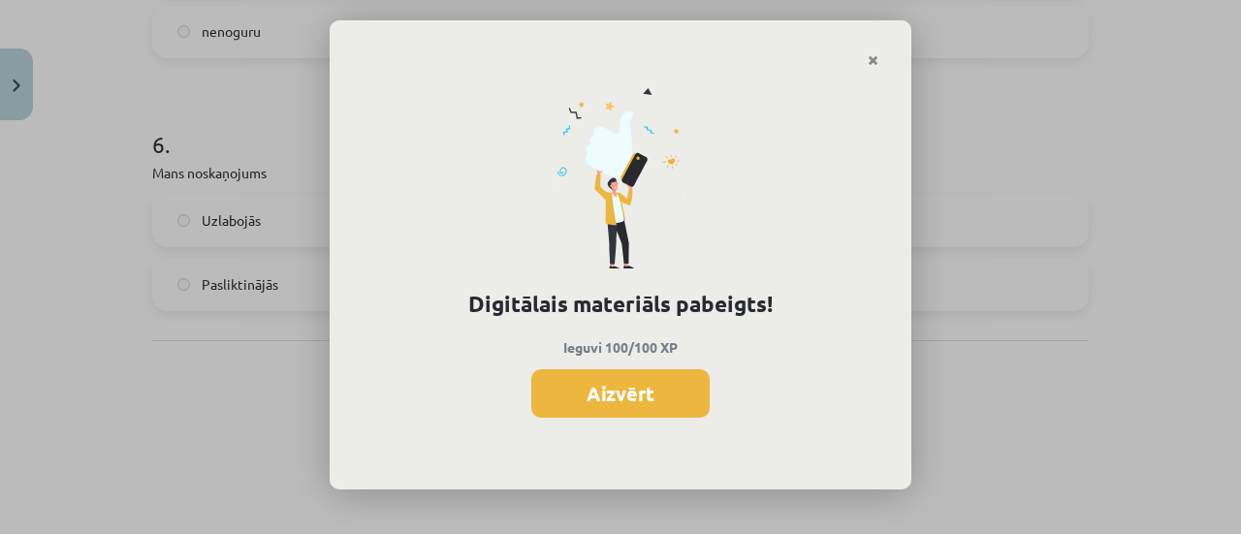
click at [664, 402] on button "Aizvērt" at bounding box center [620, 393] width 178 height 48
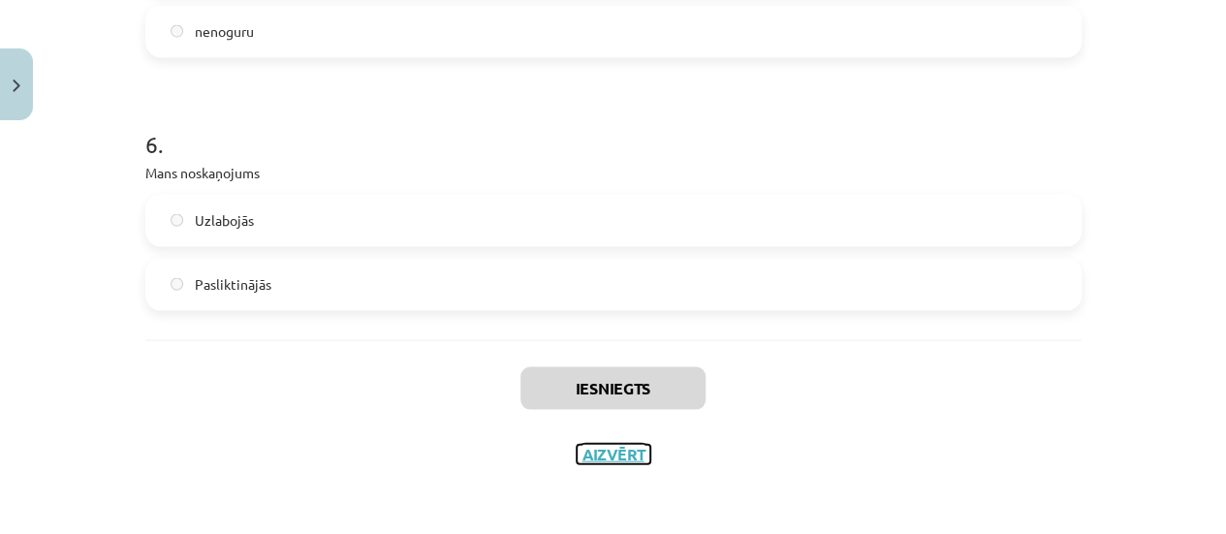
click at [624, 448] on button "Aizvērt" at bounding box center [614, 454] width 74 height 19
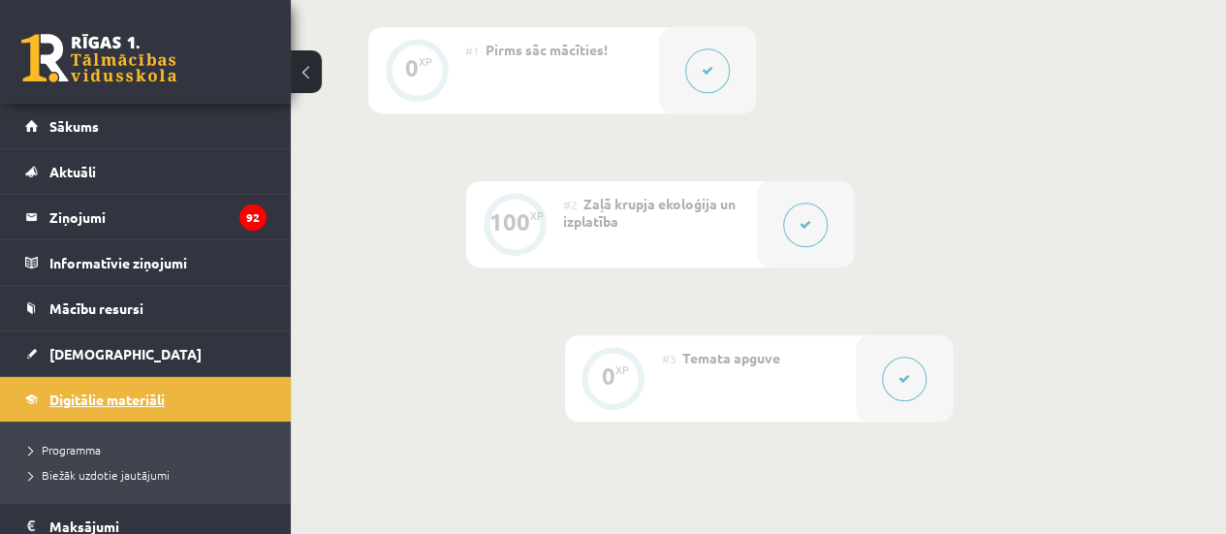
click at [72, 395] on span "Digitālie materiāli" at bounding box center [106, 399] width 115 height 17
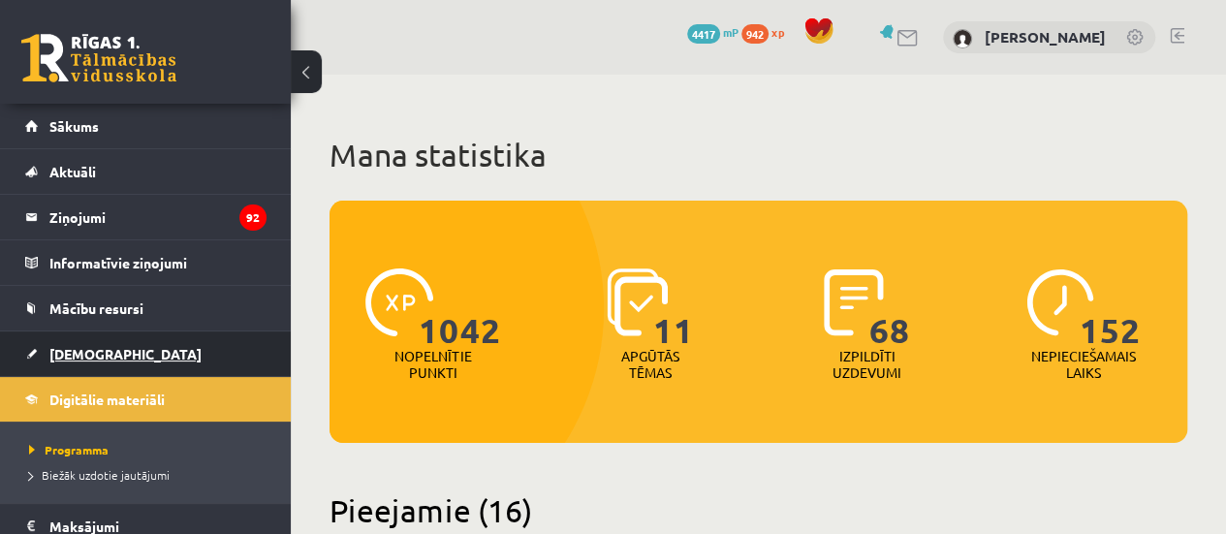
click at [120, 332] on link "[DEMOGRAPHIC_DATA]" at bounding box center [145, 353] width 241 height 45
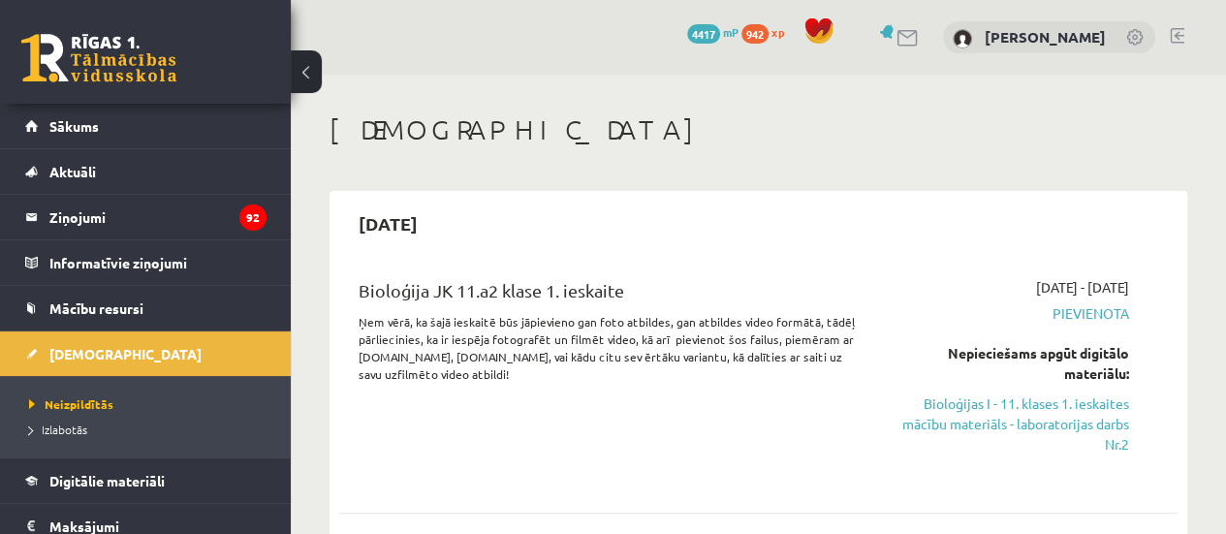
scroll to position [39, 0]
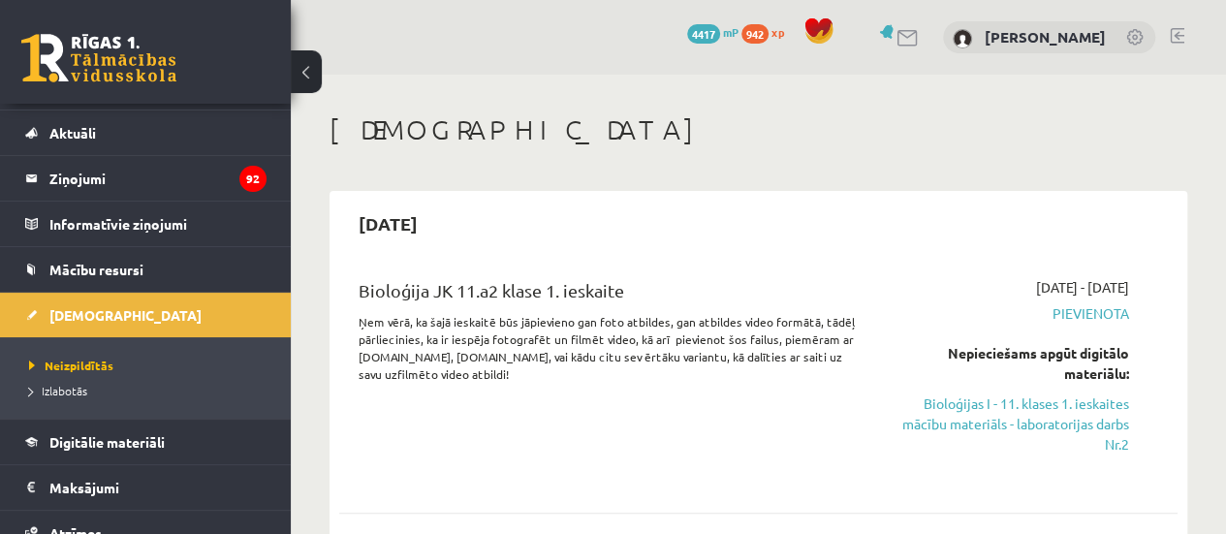
click at [1010, 119] on h1 "[DEMOGRAPHIC_DATA]" at bounding box center [759, 129] width 858 height 33
click at [967, 406] on link "Bioloģijas I - 11. klases 1. ieskaites mācību materiāls - laboratorijas darbs N…" at bounding box center [1010, 424] width 237 height 61
drag, startPoint x: 1012, startPoint y: 449, endPoint x: 706, endPoint y: 53, distance: 500.2
click at [1012, 449] on link "Bioloģijas I - 11. klases 1. ieskaites mācību materiāls - laboratorijas darbs N…" at bounding box center [1010, 424] width 237 height 61
click at [991, 404] on link "Bioloģijas I - 11. klases 1. ieskaites mācību materiāls - laboratorijas darbs N…" at bounding box center [1010, 424] width 237 height 61
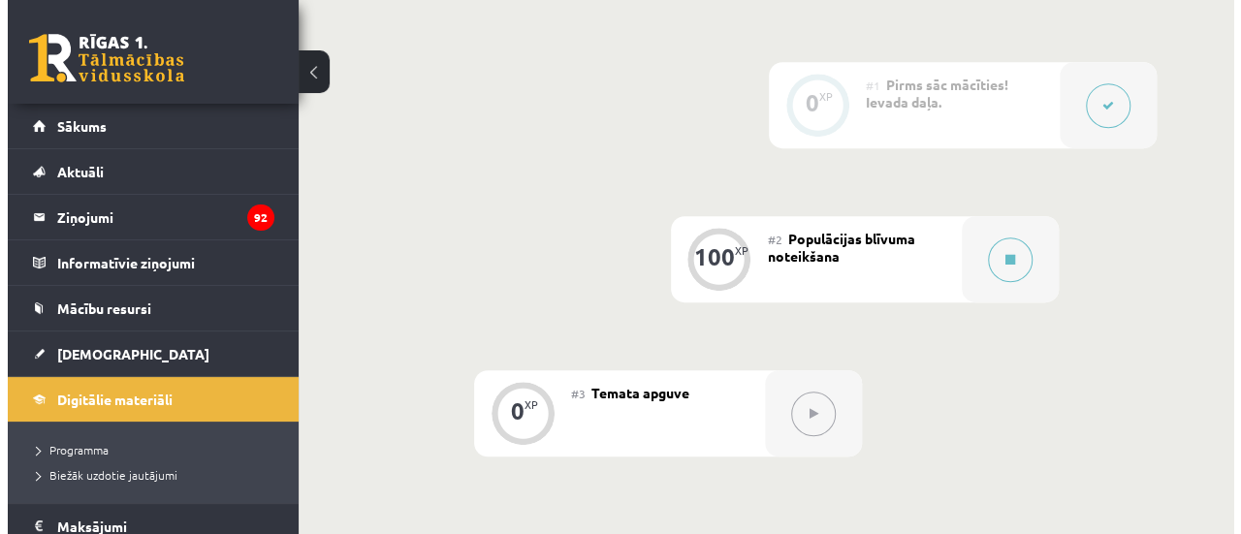
scroll to position [477, 0]
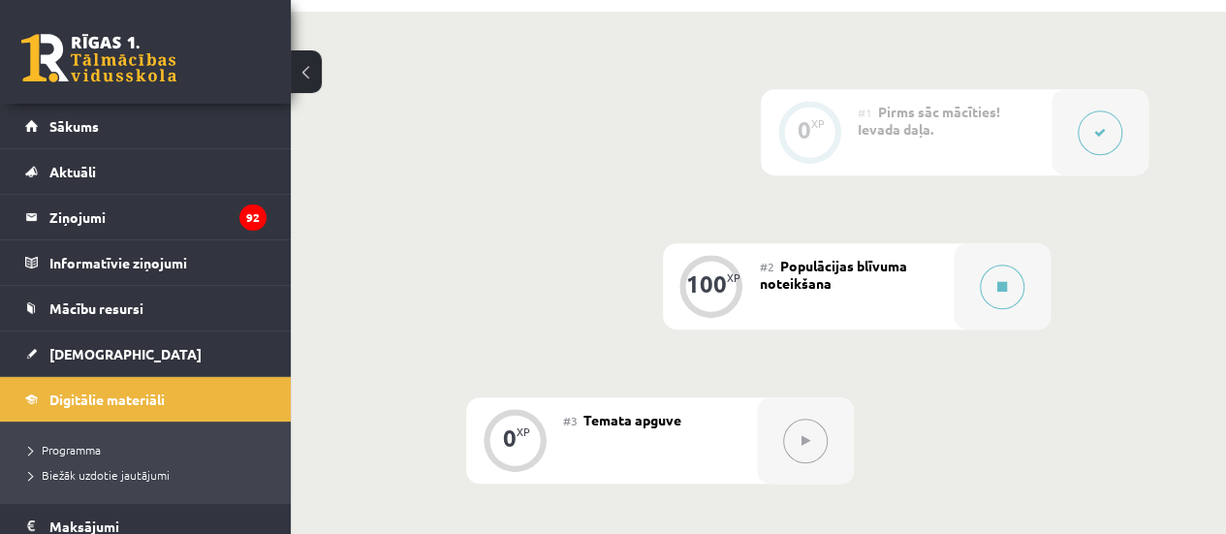
drag, startPoint x: 988, startPoint y: 297, endPoint x: 1059, endPoint y: 292, distance: 71.9
click at [1059, 292] on div "0 XP #1 Pirms sāc mācīties! Ievada daļa. 100 XP #2 Populācijas blīvuma noteikša…" at bounding box center [758, 286] width 780 height 394
click at [1042, 288] on div at bounding box center [1002, 286] width 97 height 86
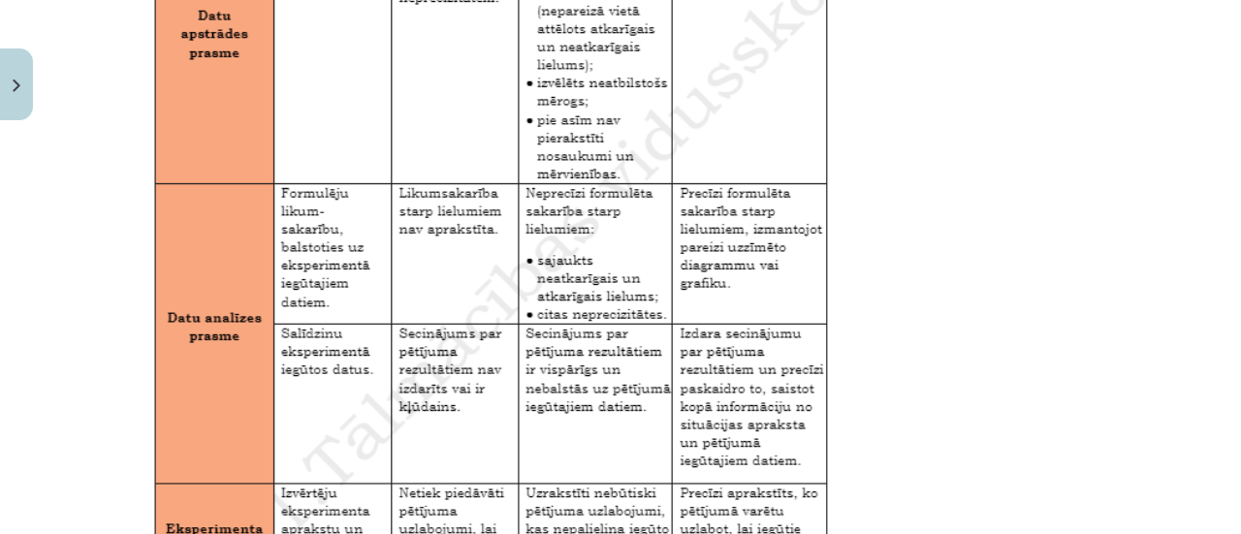
scroll to position [3385, 0]
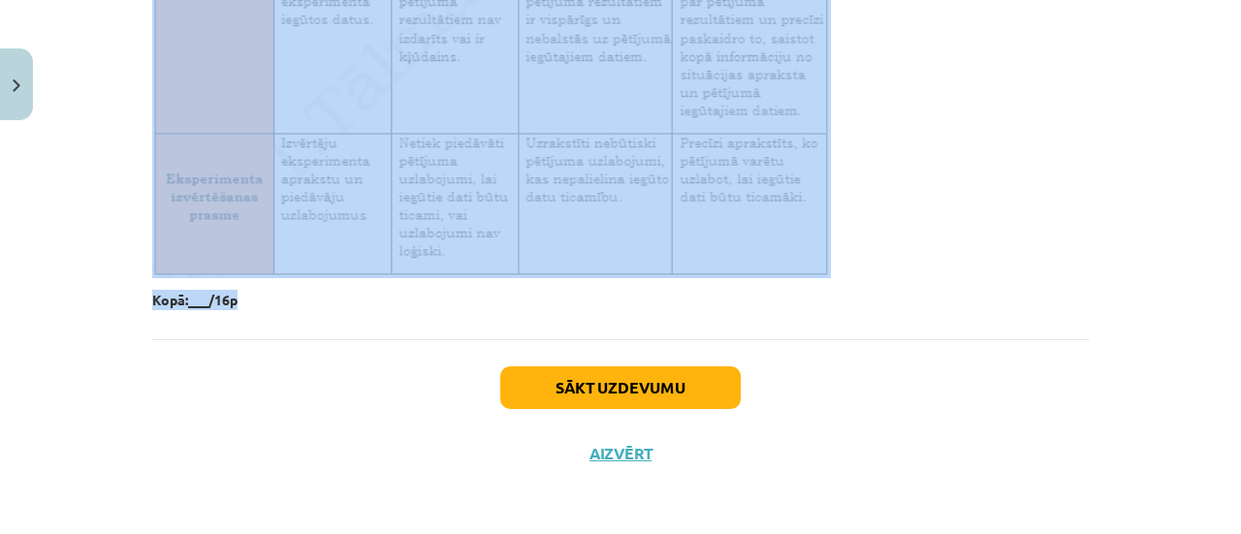
drag, startPoint x: 133, startPoint y: 187, endPoint x: 777, endPoint y: 309, distance: 656.0
copy div "Loremipsum dolorsit Ametco adipiscingel seddoe, tempori, utlabor etdolo. Magna …"
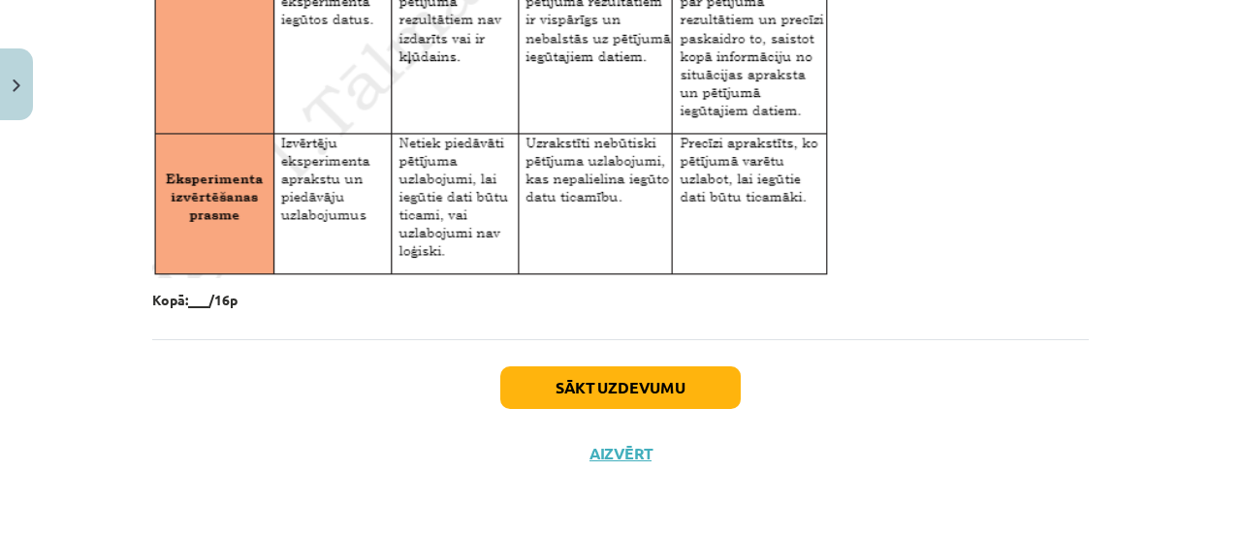
click at [347, 505] on div "Mācību tēma: Bioloģijas i - 11. klases 1. ieskaites mācību materiāls - laborato…" at bounding box center [620, 267] width 1241 height 534
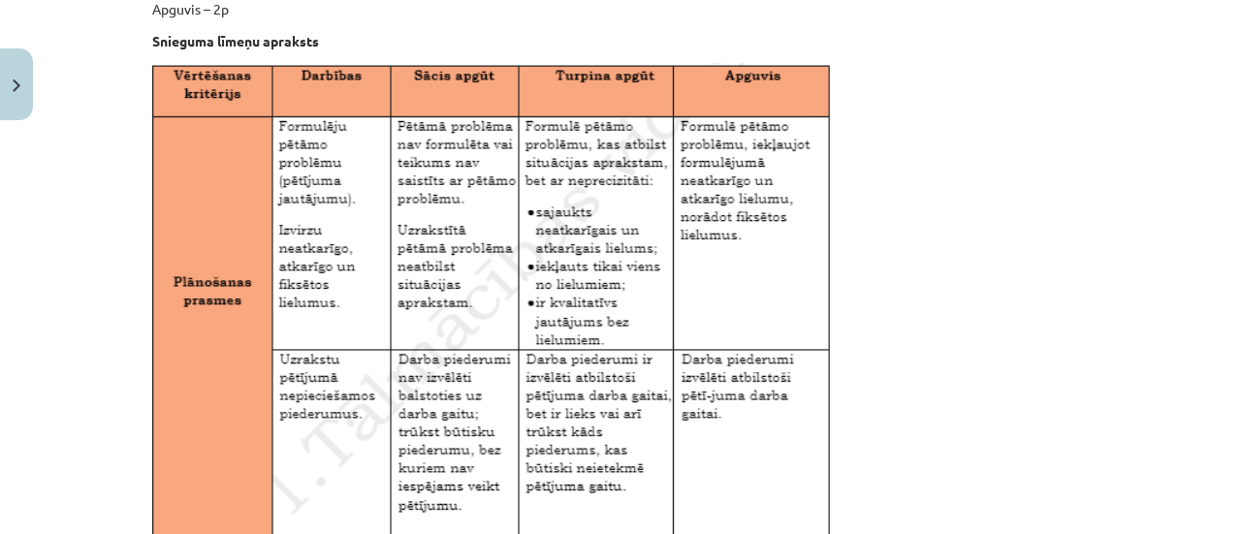
scroll to position [1477, 0]
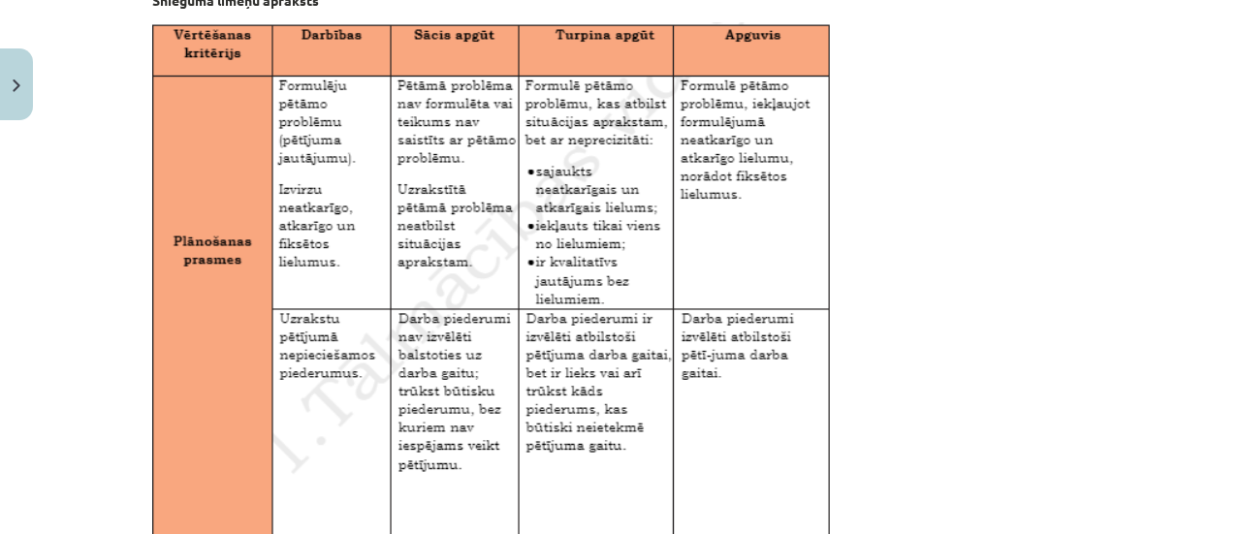
click at [480, 338] on img at bounding box center [491, 365] width 678 height 687
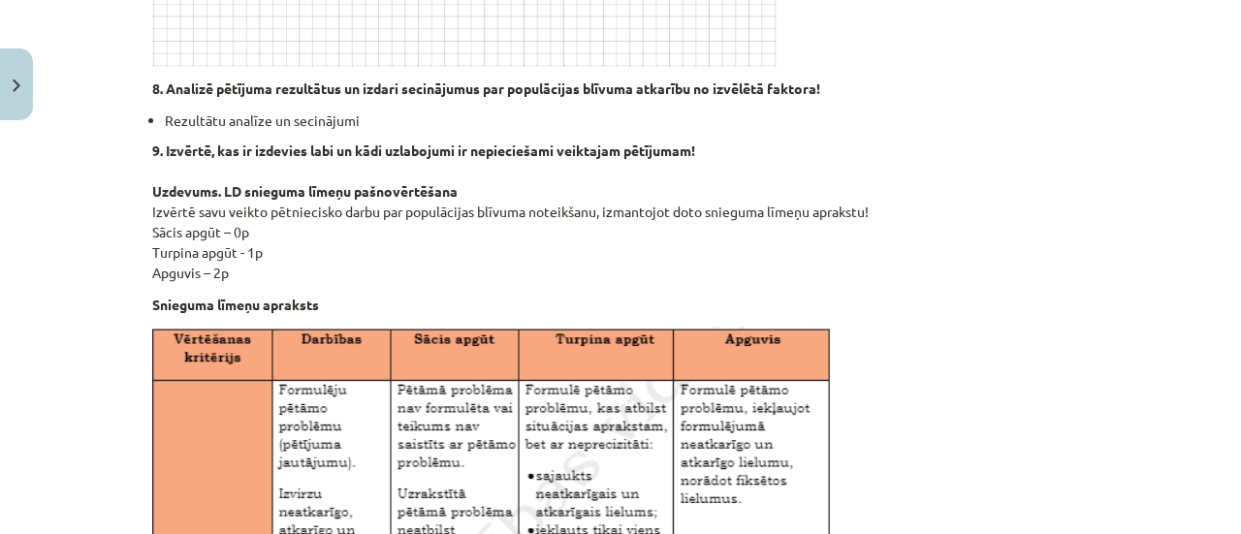
scroll to position [1276, 0]
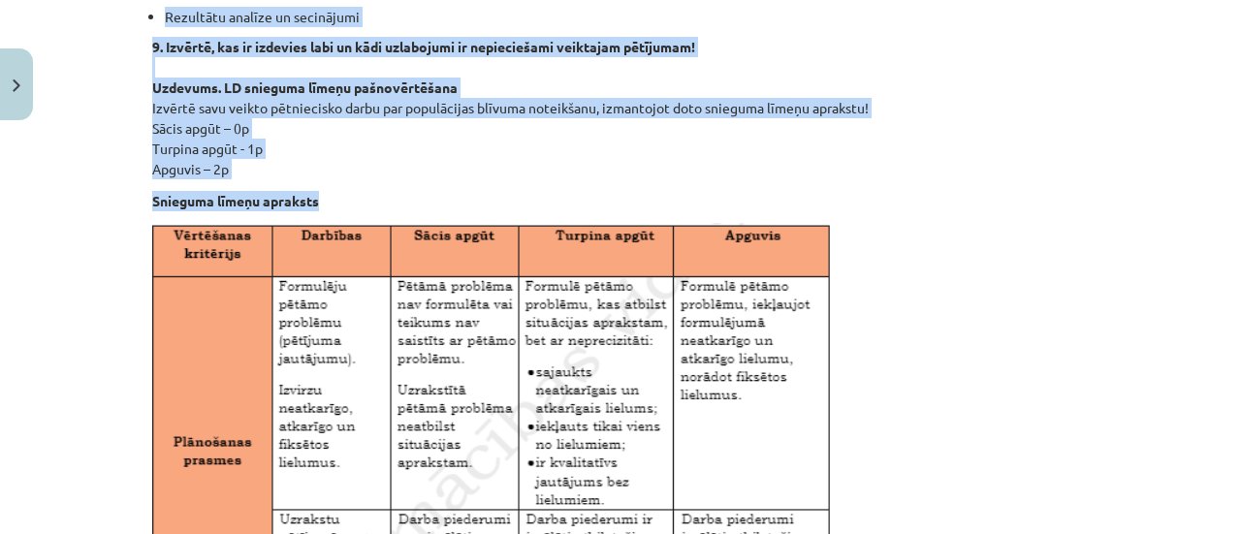
drag, startPoint x: 143, startPoint y: 354, endPoint x: 403, endPoint y: 193, distance: 305.5
copy div "Loremipsum dolorsit Ametco adipiscingel seddoe, tempori, utlabor etdolo. Magna …"
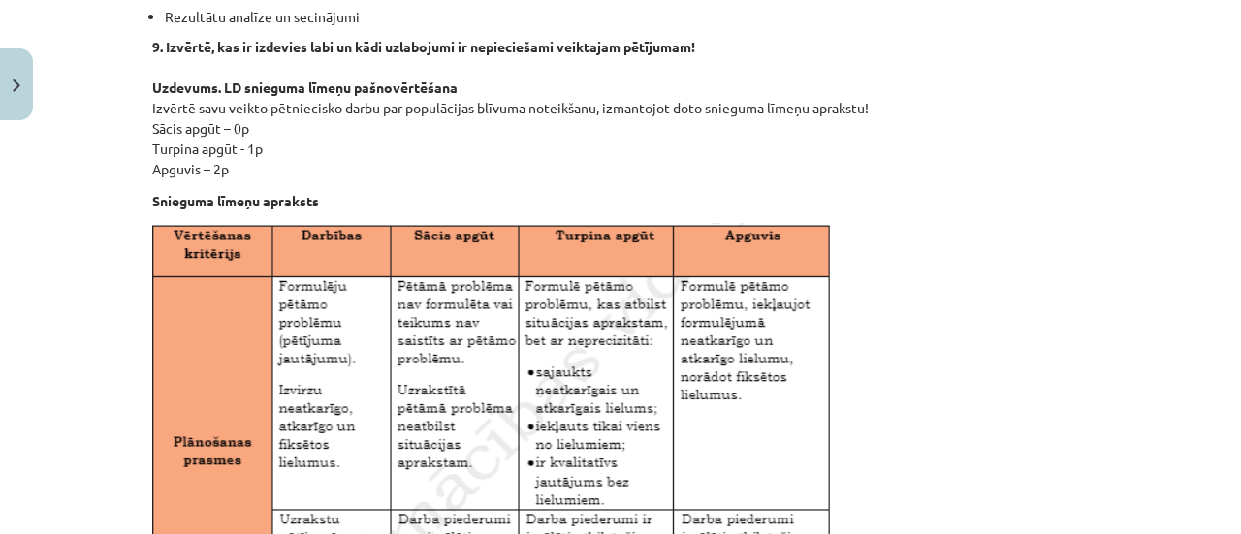
click at [93, 296] on div "Mācību tēma: Bioloģijas i - 11. klases 1. ieskaites mācību materiāls - laborato…" at bounding box center [620, 267] width 1241 height 534
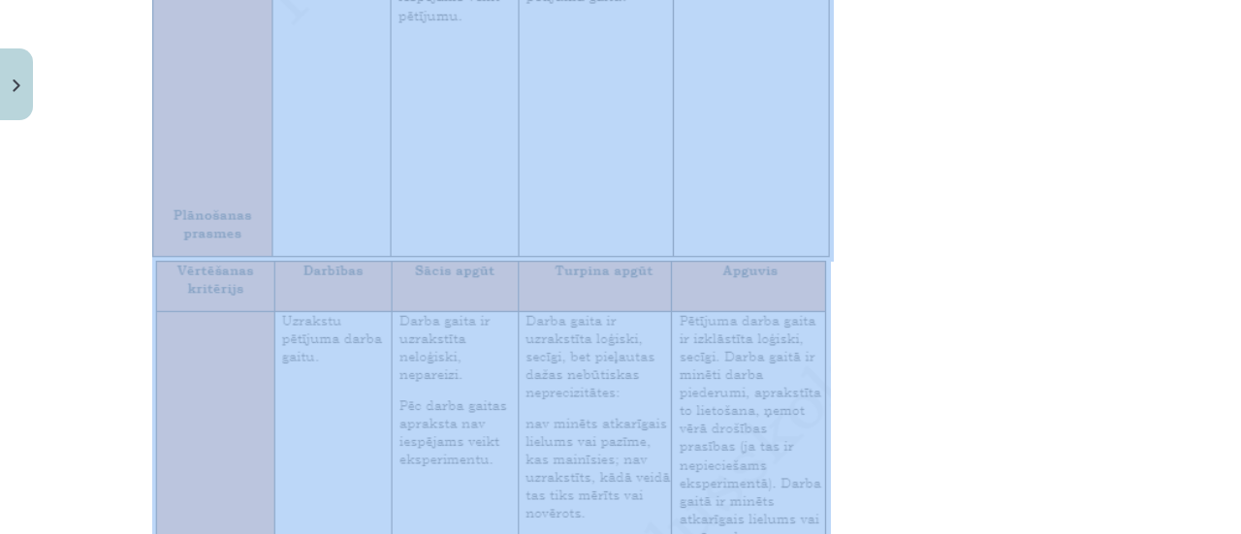
scroll to position [1968, 0]
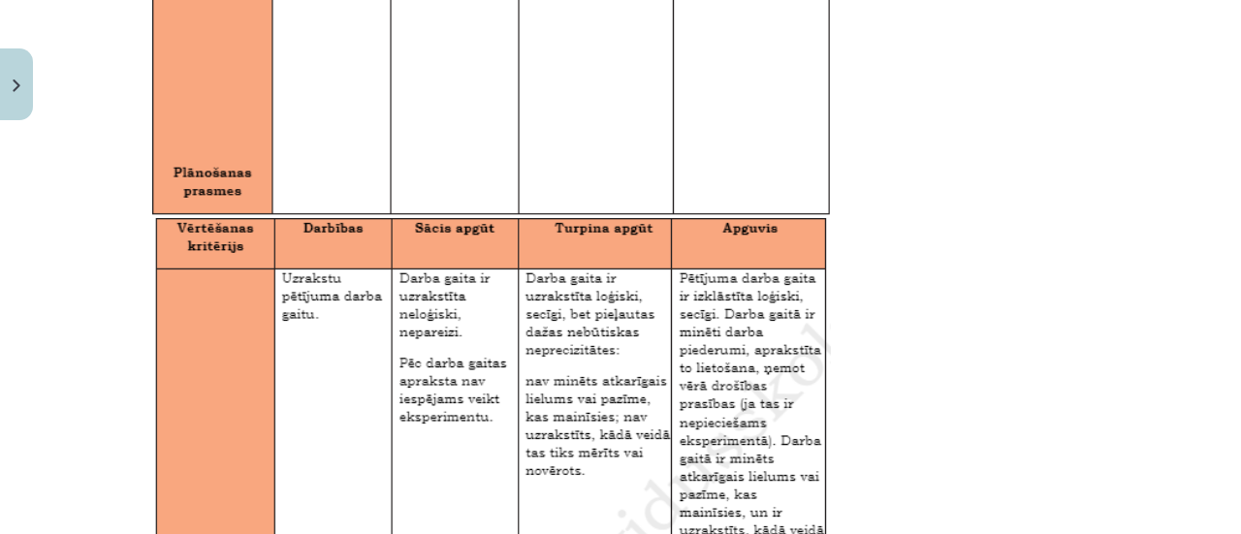
drag, startPoint x: 143, startPoint y: 225, endPoint x: 859, endPoint y: 162, distance: 718.1
click at [859, 162] on div "100 XP Saņemsi Grūts 93 pilda Apraksts Uzdevums Palīdzība Situācijas apraksts A…" at bounding box center [621, 31] width 960 height 3743
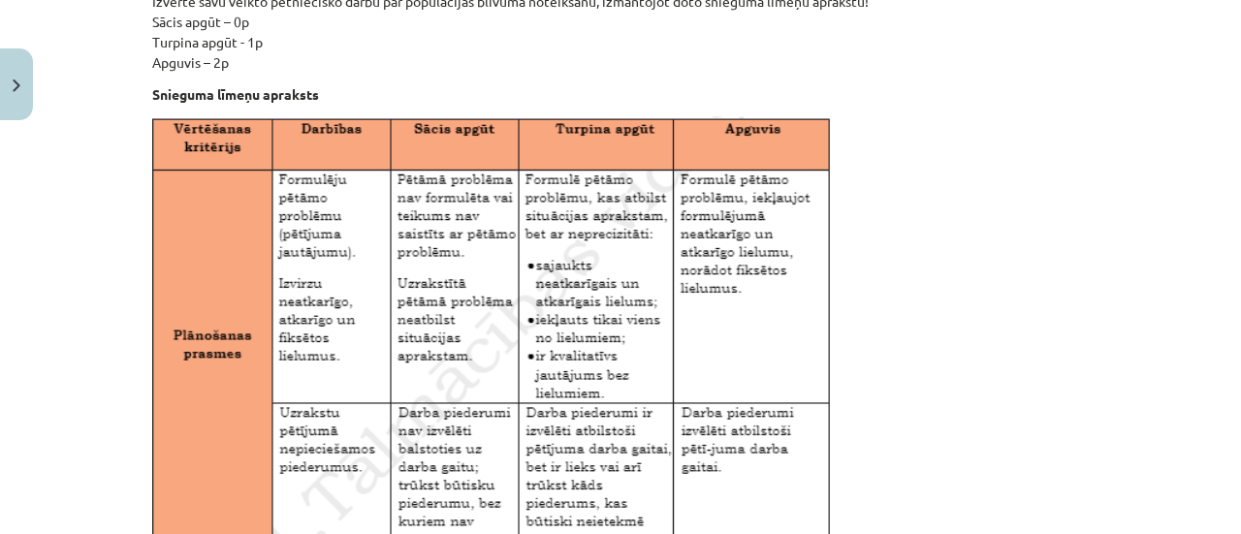
scroll to position [1485, 0]
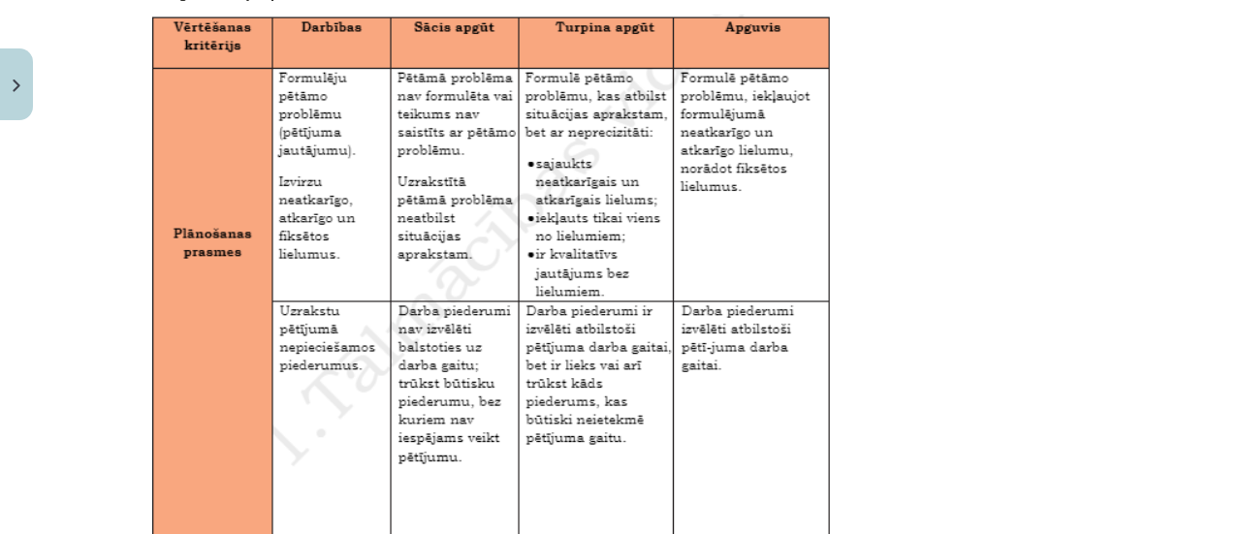
click at [559, 270] on img at bounding box center [491, 358] width 678 height 687
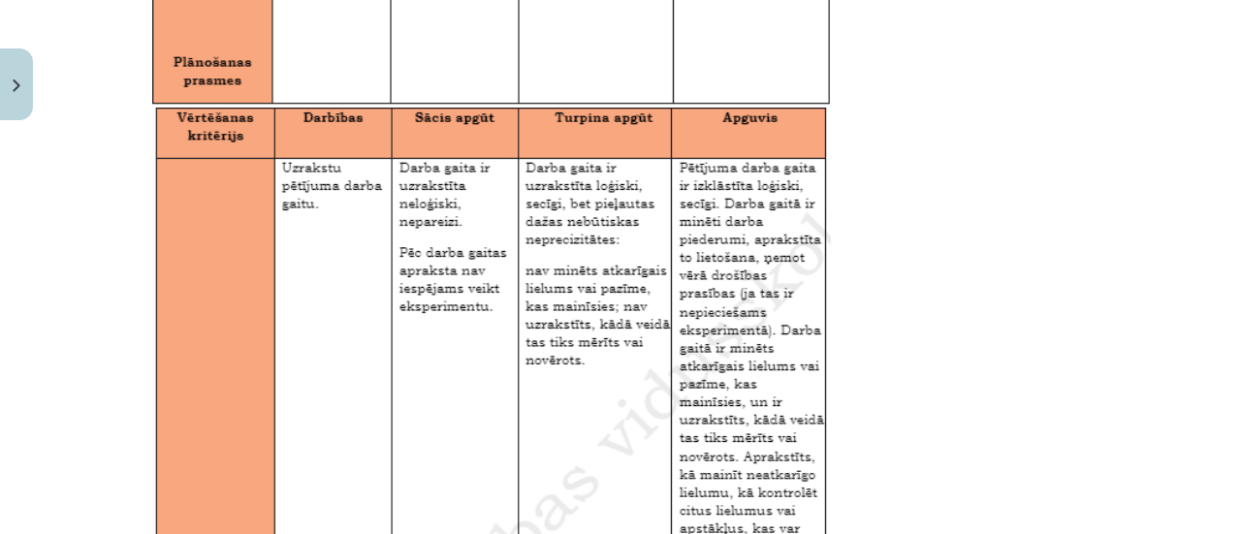
scroll to position [2076, 0]
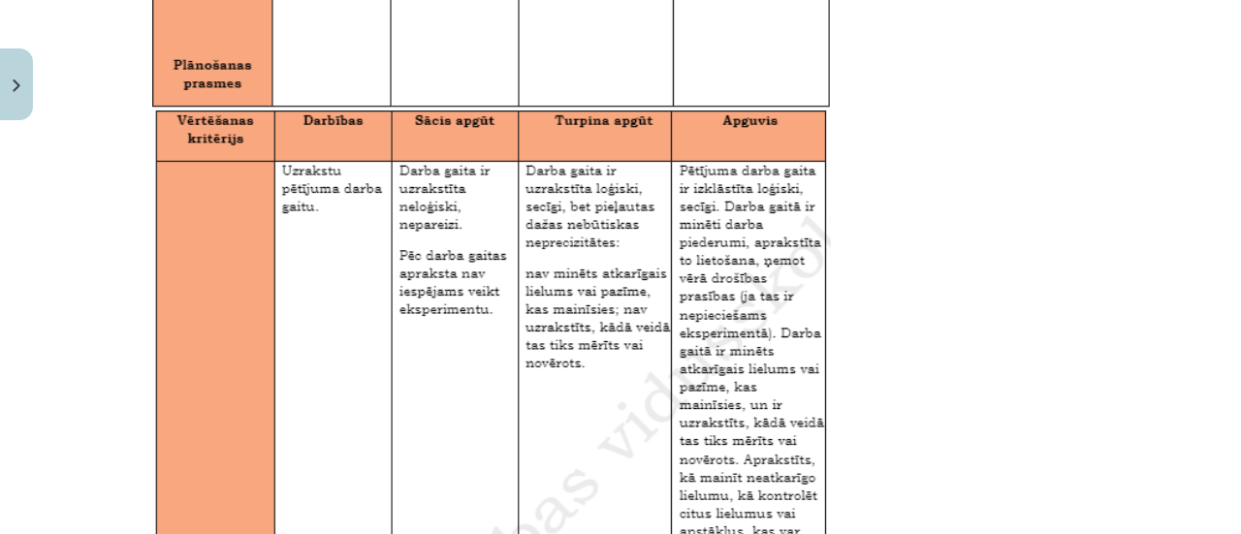
click at [1033, 351] on p at bounding box center [620, 505] width 936 height 2164
click at [330, 312] on img at bounding box center [491, 457] width 678 height 694
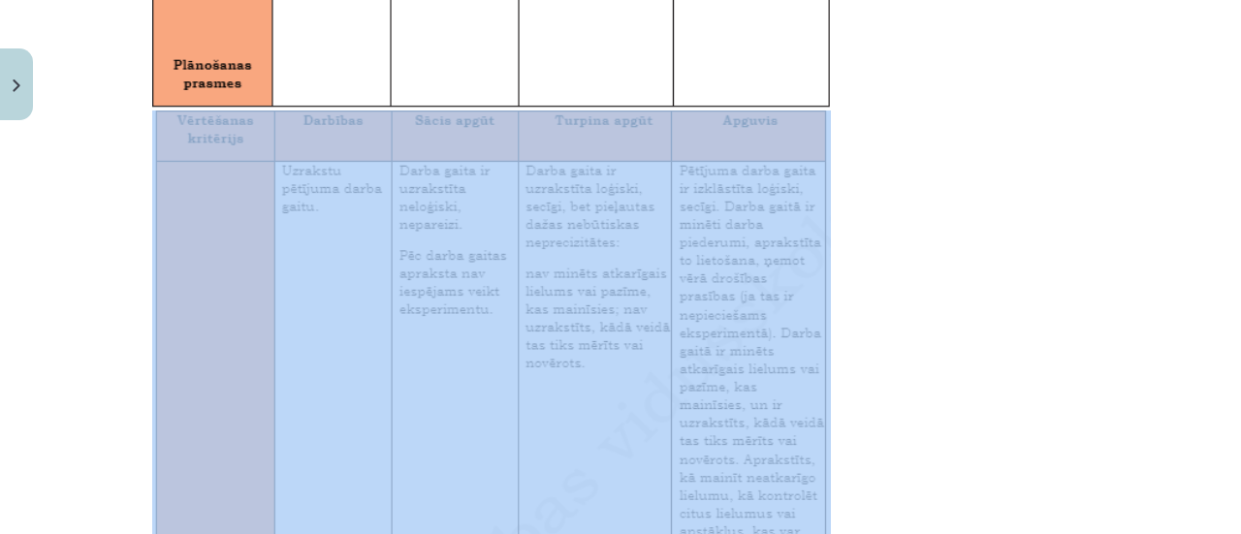
drag, startPoint x: 140, startPoint y: 112, endPoint x: 706, endPoint y: 479, distance: 674.2
click at [1076, 359] on p at bounding box center [620, 505] width 936 height 2164
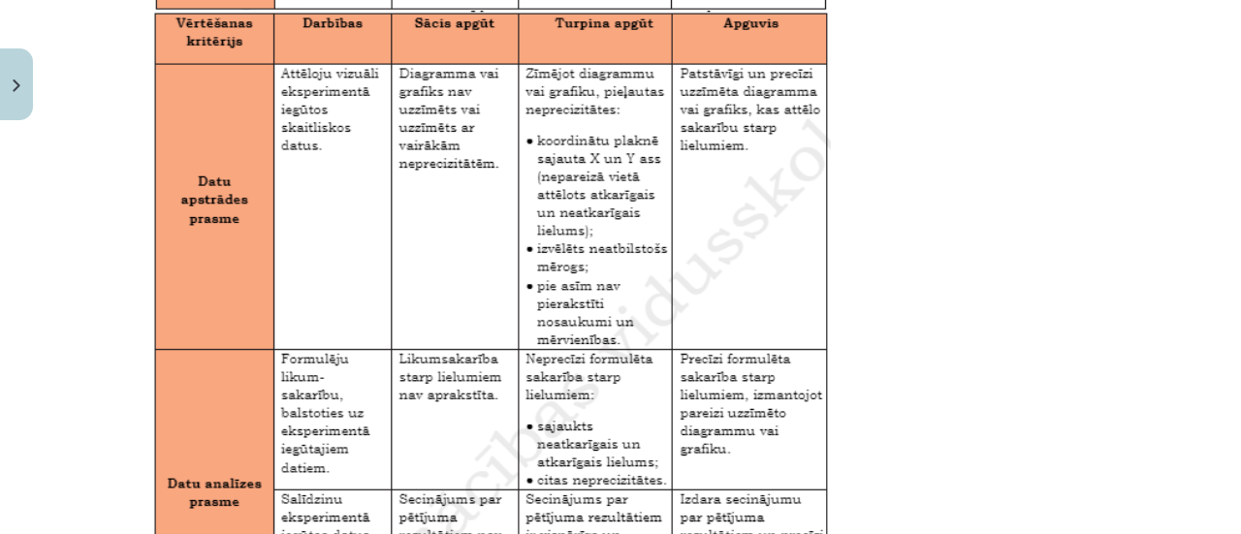
scroll to position [2865, 0]
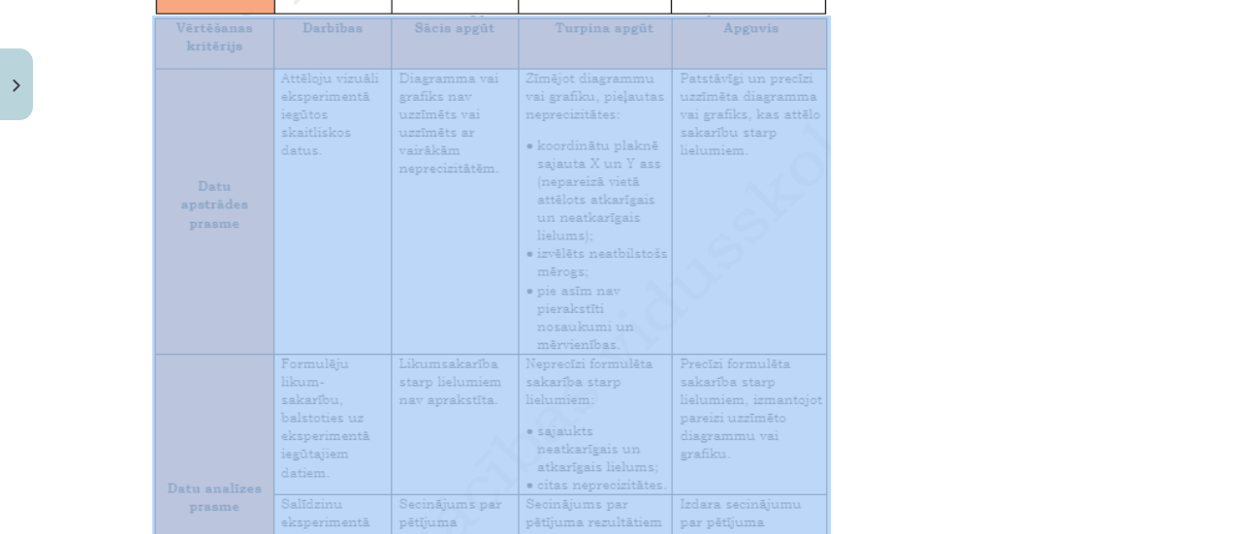
drag, startPoint x: 143, startPoint y: 30, endPoint x: 553, endPoint y: 365, distance: 529.7
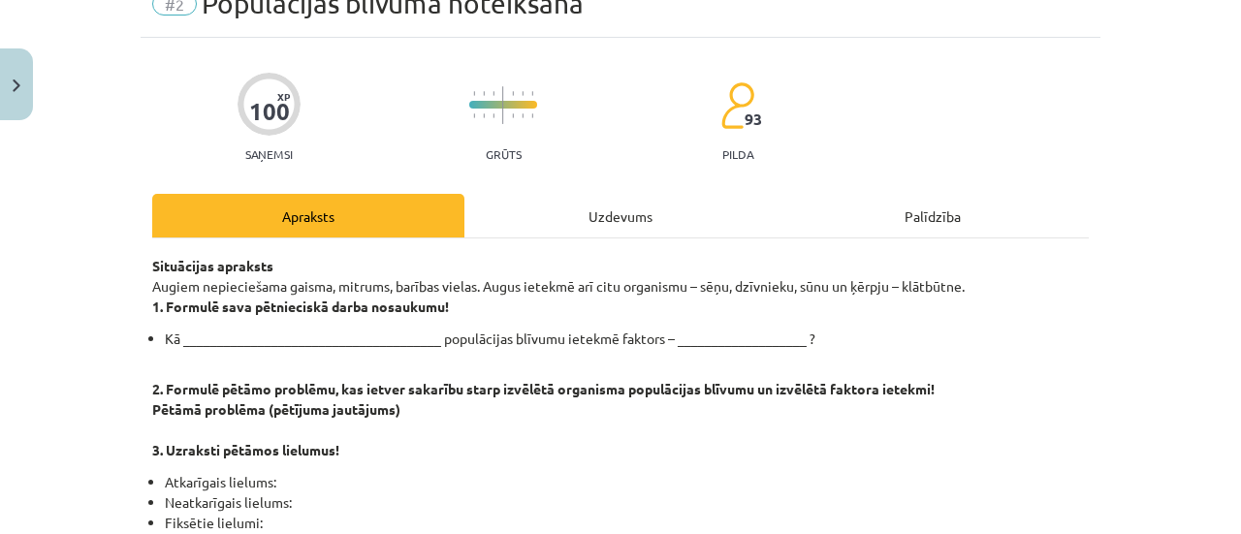
scroll to position [137, 0]
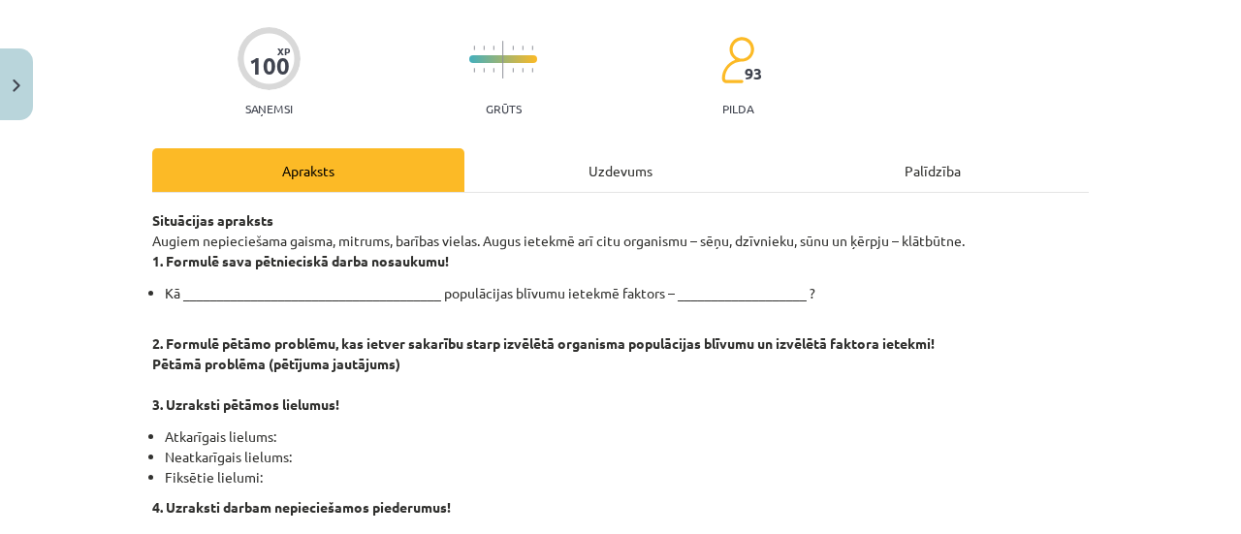
drag, startPoint x: 140, startPoint y: 218, endPoint x: 965, endPoint y: 241, distance: 826.1
copy p "Situācijas apraksts Augiem nepieciešama gaisma, mitrums, barības vielas. Augus …"
